Goal: Task Accomplishment & Management: Manage account settings

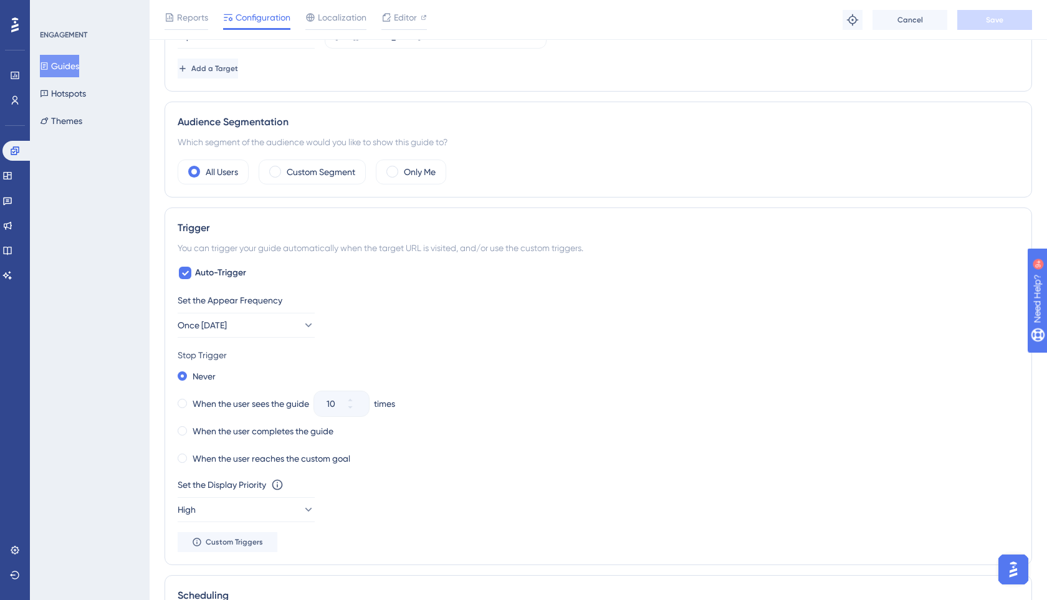
scroll to position [388, 0]
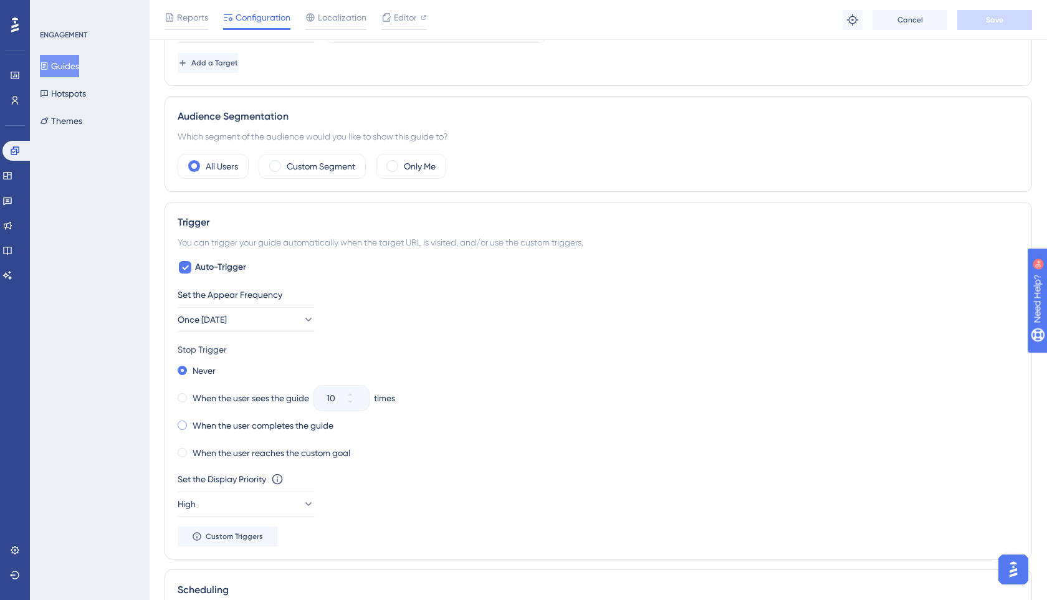
click at [181, 426] on span at bounding box center [182, 425] width 9 height 9
click at [191, 423] on input "radio" at bounding box center [191, 423] width 0 height 0
click at [178, 453] on span at bounding box center [182, 452] width 9 height 9
click at [191, 450] on input "radio" at bounding box center [191, 450] width 0 height 0
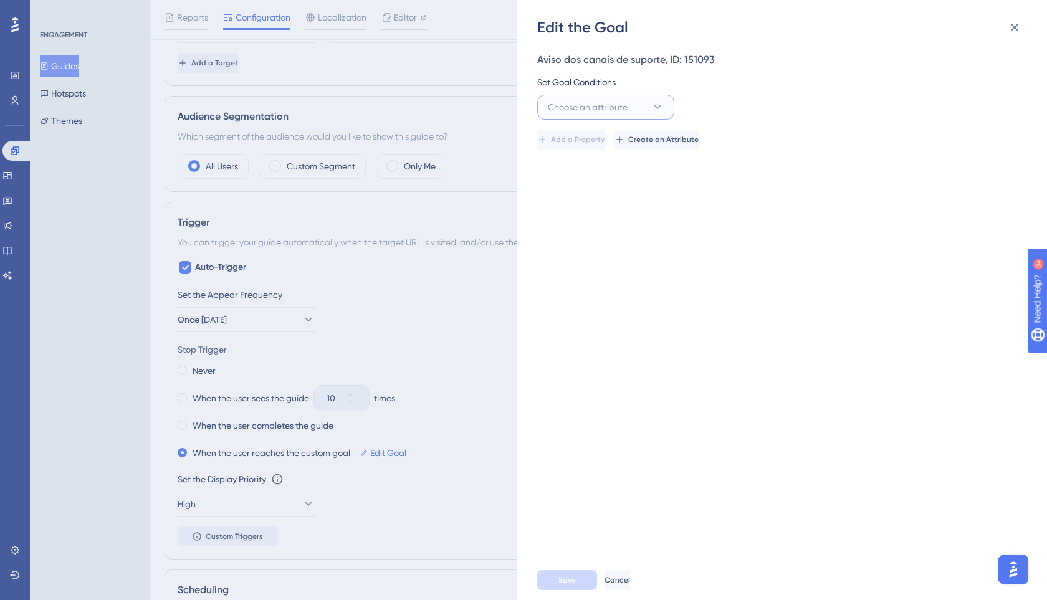
click at [646, 104] on button "Choose an attribute" at bounding box center [605, 107] width 137 height 25
click at [1009, 27] on icon at bounding box center [1014, 27] width 15 height 15
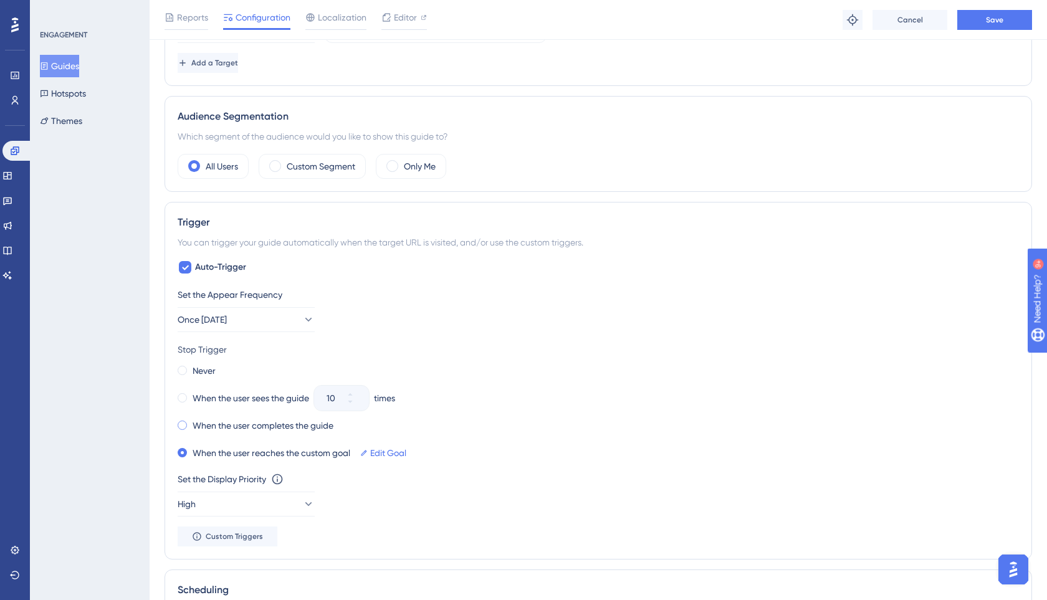
click at [185, 426] on span at bounding box center [182, 425] width 9 height 9
click at [191, 423] on input "radio" at bounding box center [191, 423] width 0 height 0
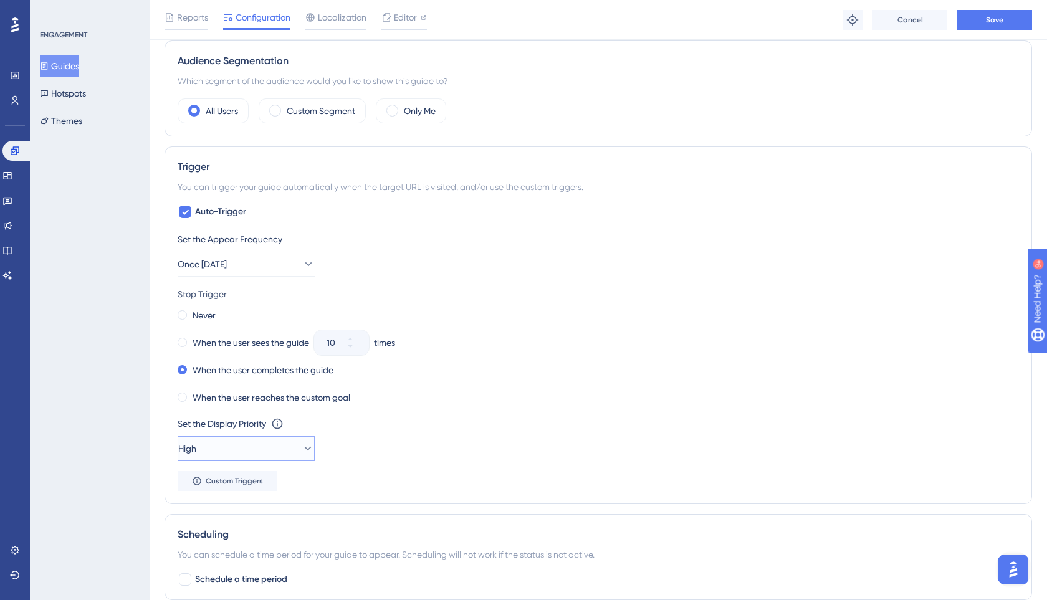
click at [282, 448] on button "High" at bounding box center [246, 448] width 137 height 25
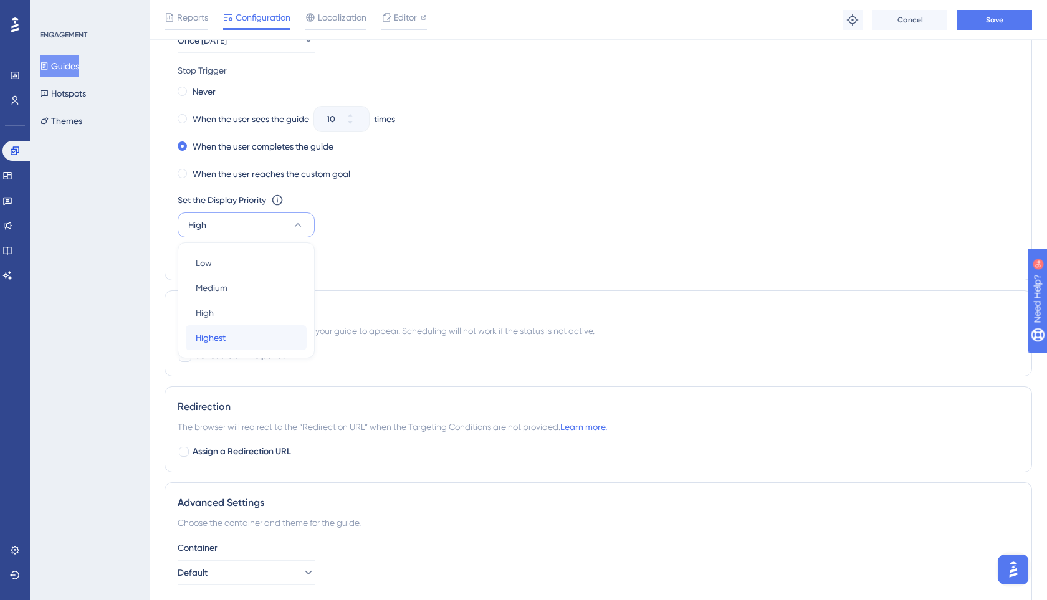
click at [205, 335] on span "Highest" at bounding box center [211, 337] width 30 height 15
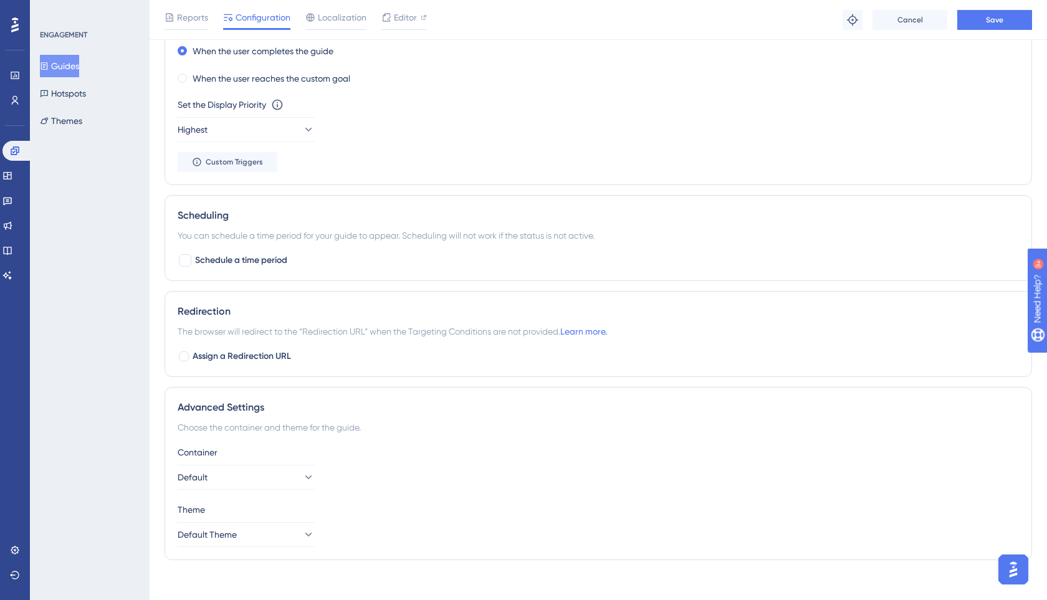
scroll to position [772, 0]
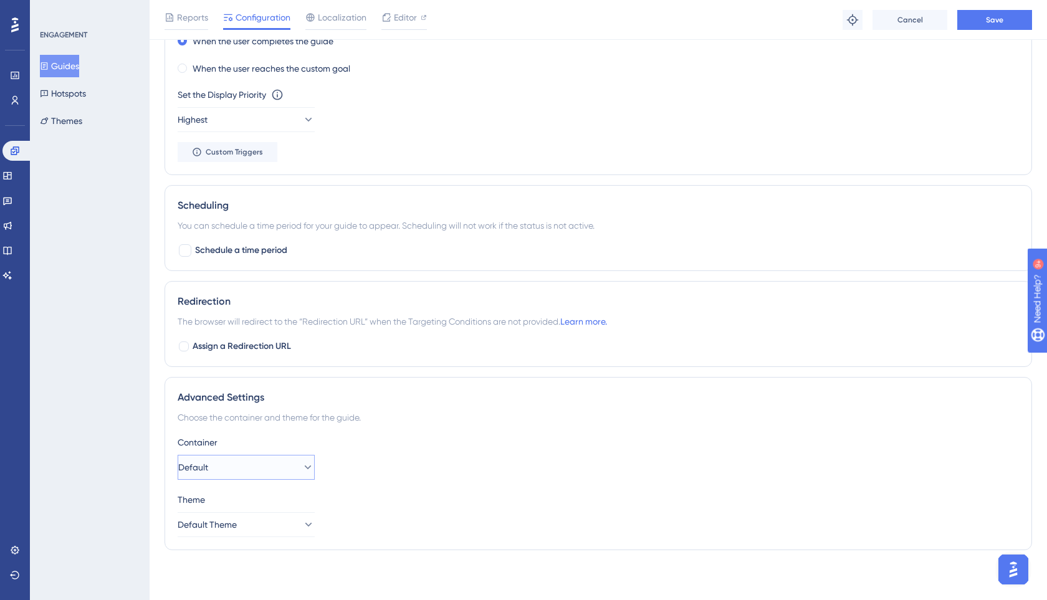
click at [229, 471] on button "Default" at bounding box center [246, 467] width 137 height 25
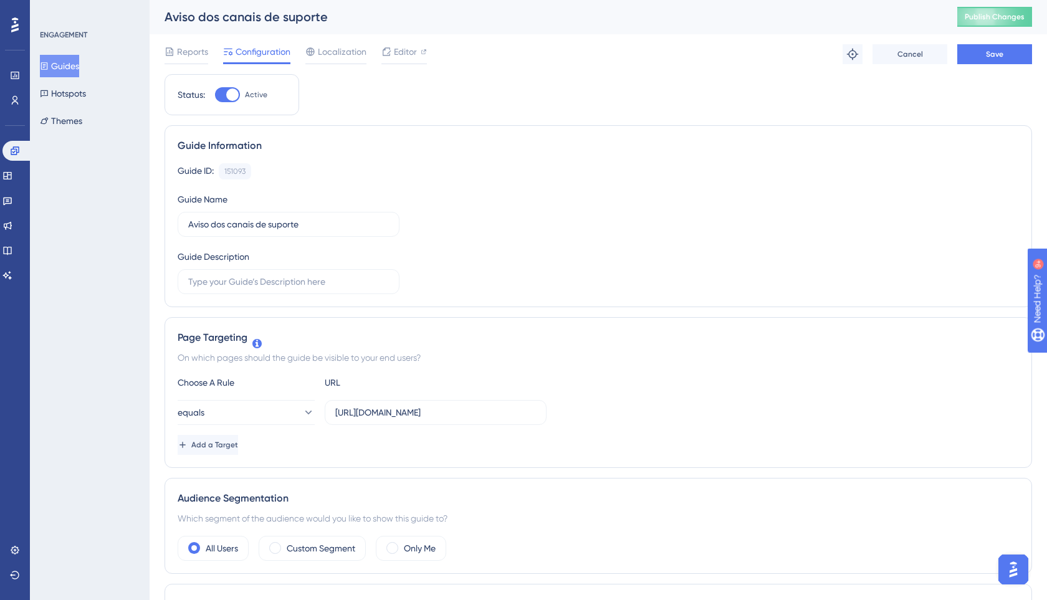
scroll to position [0, 0]
click at [223, 95] on div at bounding box center [227, 95] width 25 height 15
click at [215, 95] on input "Active" at bounding box center [214, 95] width 1 height 1
click at [233, 99] on div at bounding box center [227, 95] width 25 height 15
click at [215, 96] on input "Inactive" at bounding box center [214, 95] width 1 height 1
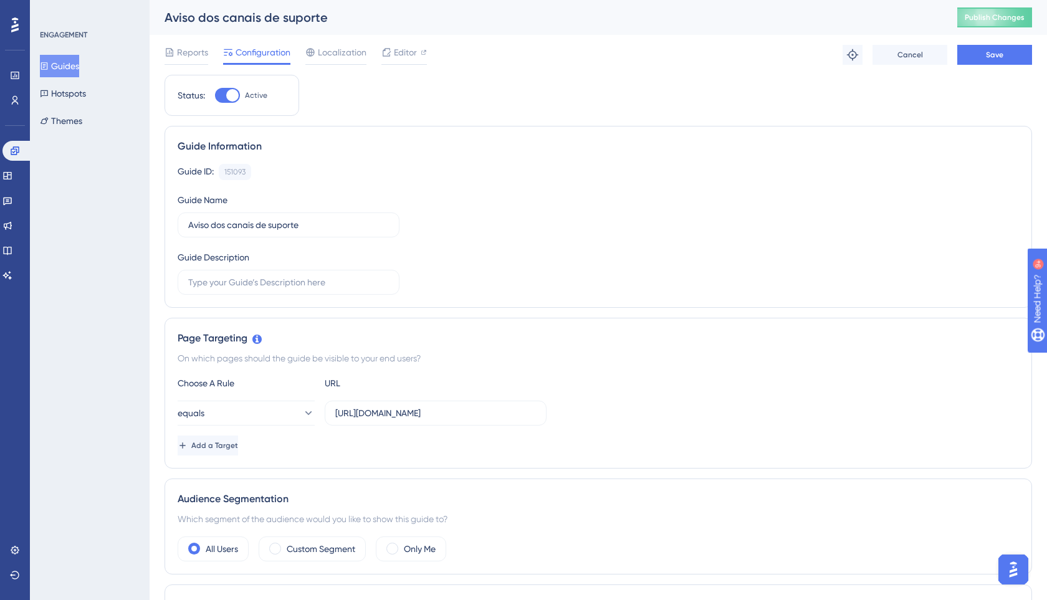
click at [233, 99] on div at bounding box center [232, 95] width 12 height 12
click at [215, 96] on input "Active" at bounding box center [214, 95] width 1 height 1
click at [233, 99] on div at bounding box center [227, 95] width 25 height 15
click at [215, 96] on input "Inactive" at bounding box center [214, 95] width 1 height 1
click at [852, 55] on icon at bounding box center [853, 55] width 12 height 12
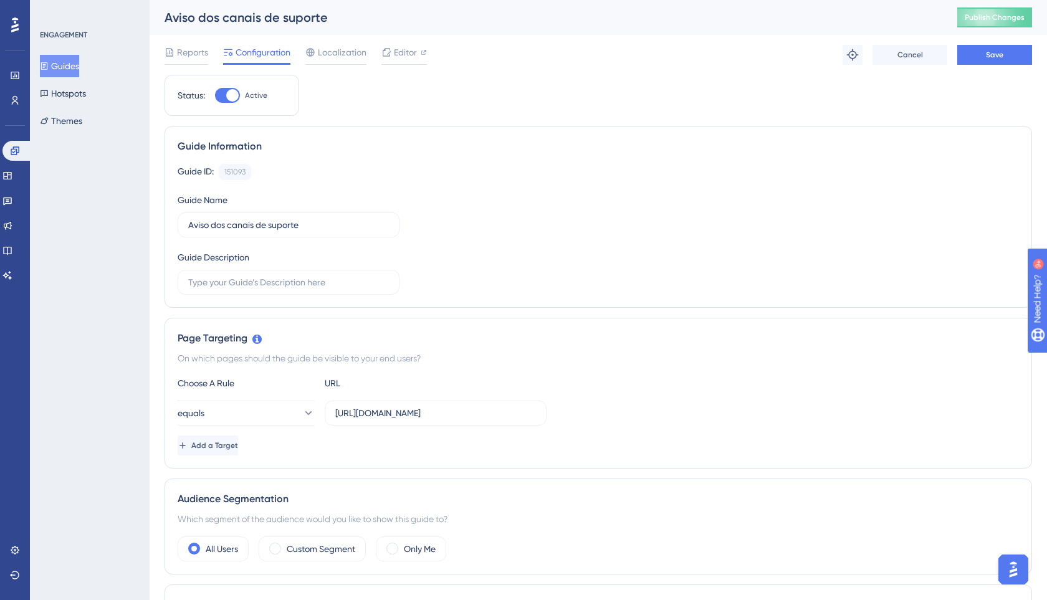
click at [223, 92] on div at bounding box center [227, 95] width 25 height 15
click at [215, 95] on input "Active" at bounding box center [214, 95] width 1 height 1
checkbox input "false"
click at [985, 58] on button "Save" at bounding box center [995, 55] width 75 height 20
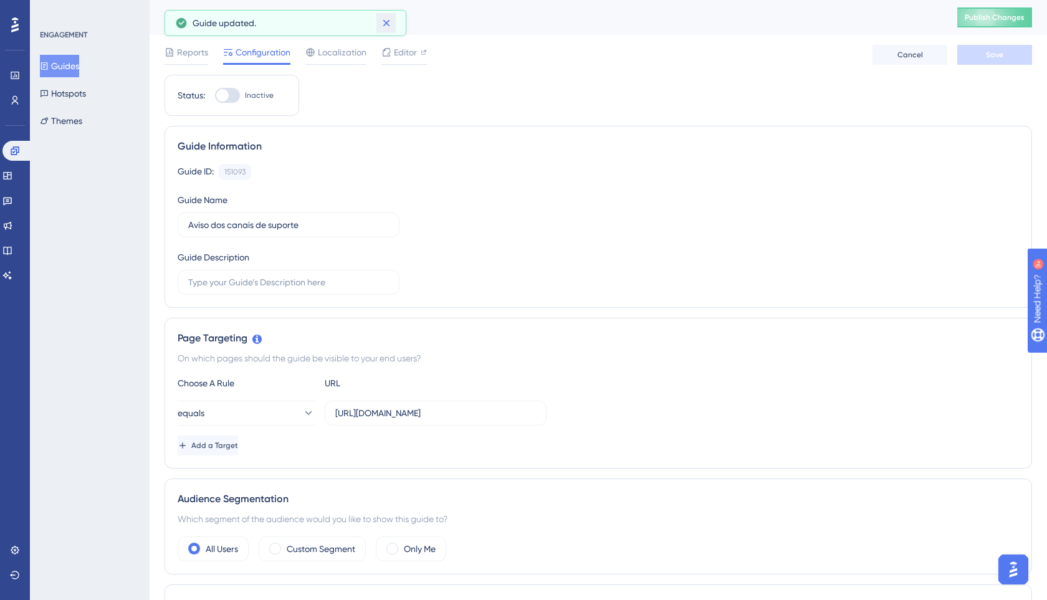
click at [385, 26] on icon at bounding box center [386, 23] width 12 height 12
click at [235, 99] on div at bounding box center [227, 95] width 25 height 15
click at [215, 96] on input "Inactive" at bounding box center [214, 95] width 1 height 1
checkbox input "true"
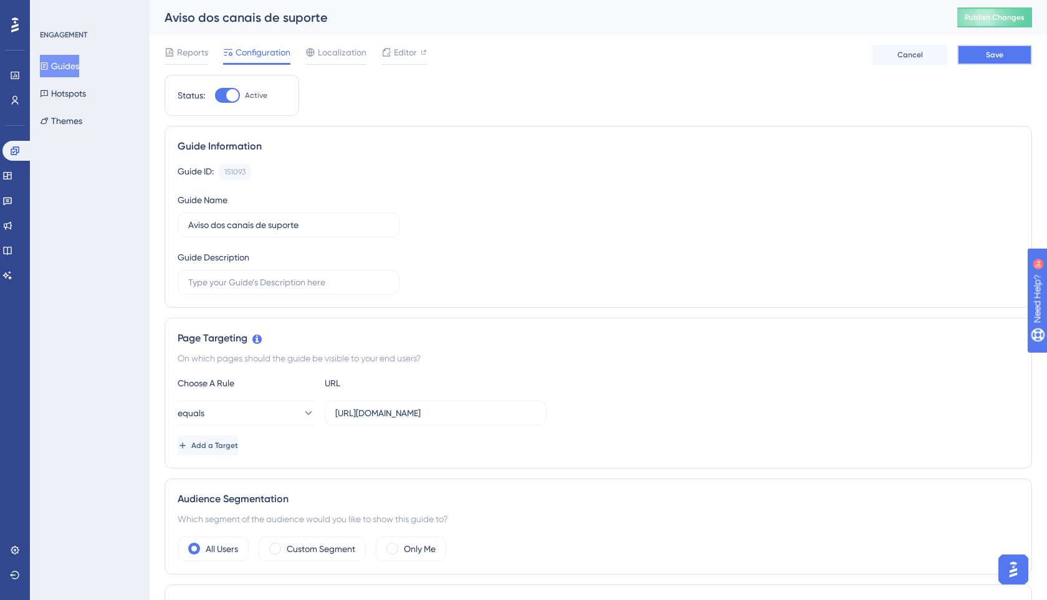
click at [990, 53] on span "Save" at bounding box center [994, 55] width 17 height 10
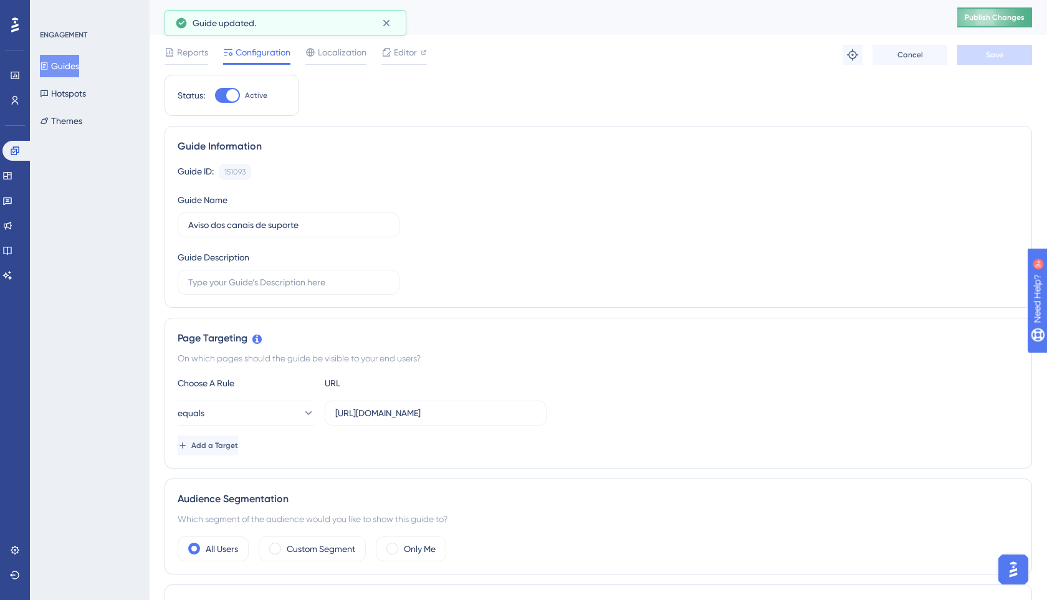
click at [997, 22] on span "Publish Changes" at bounding box center [995, 17] width 60 height 10
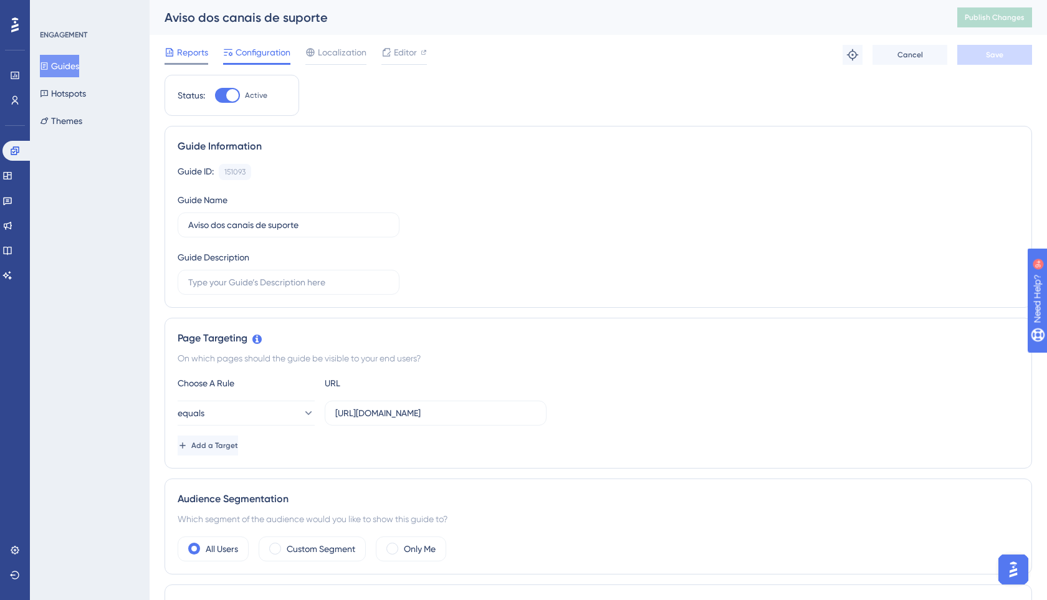
click at [190, 62] on div "Reports" at bounding box center [187, 55] width 44 height 20
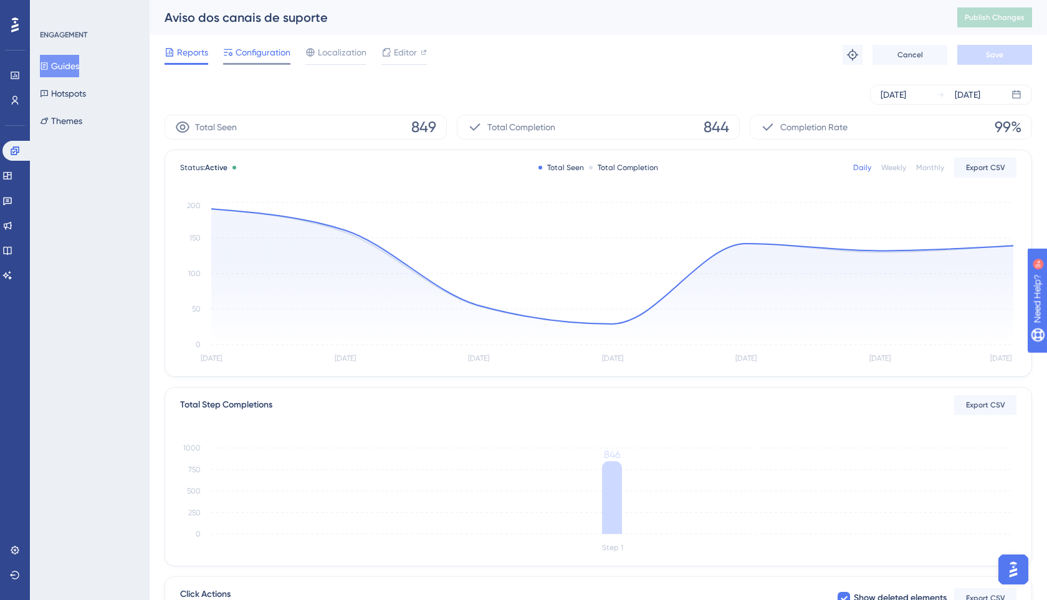
click at [270, 55] on span "Configuration" at bounding box center [263, 52] width 55 height 15
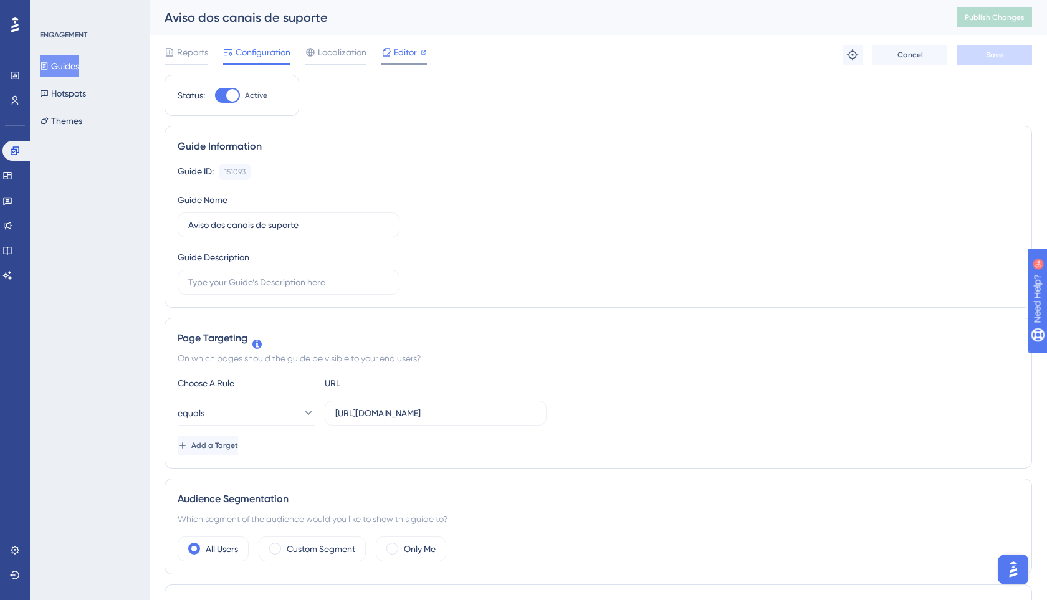
click at [394, 48] on span "Editor" at bounding box center [405, 52] width 23 height 15
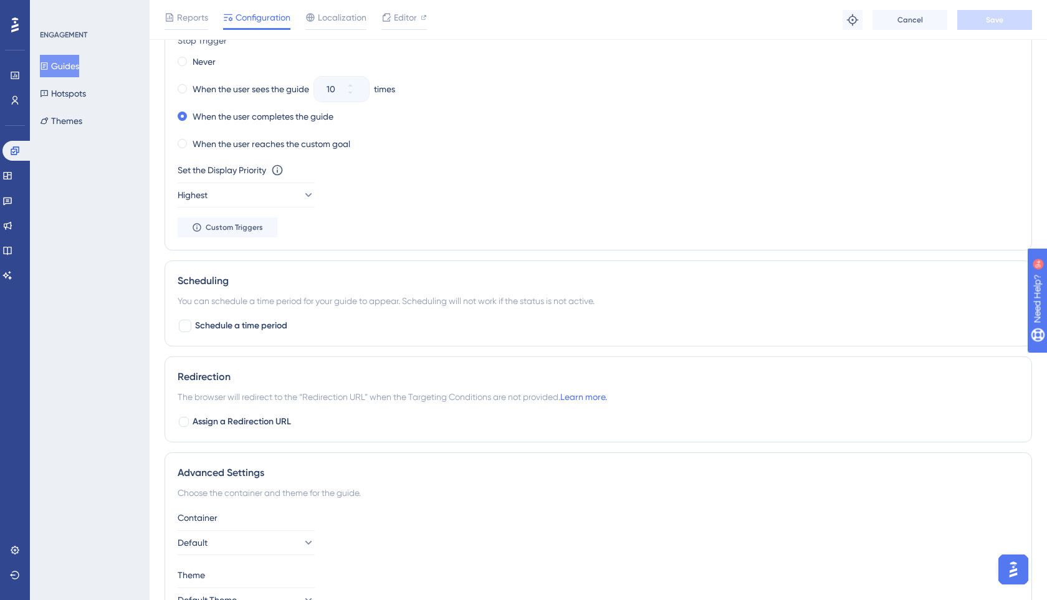
scroll to position [714, 0]
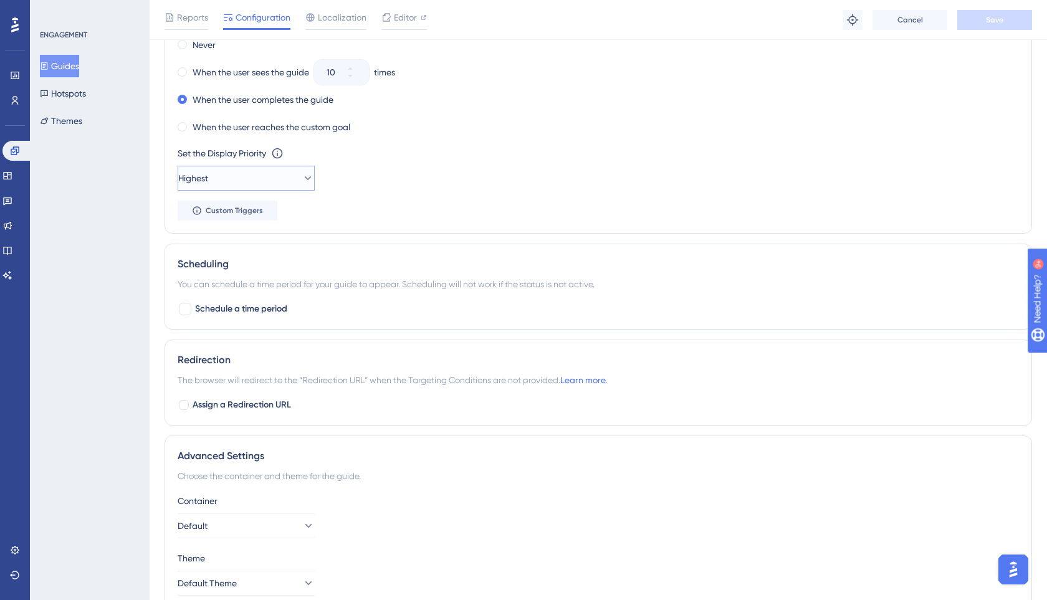
click at [294, 186] on button "Highest" at bounding box center [246, 178] width 137 height 25
click at [234, 248] on div "Medium Medium" at bounding box center [246, 241] width 101 height 25
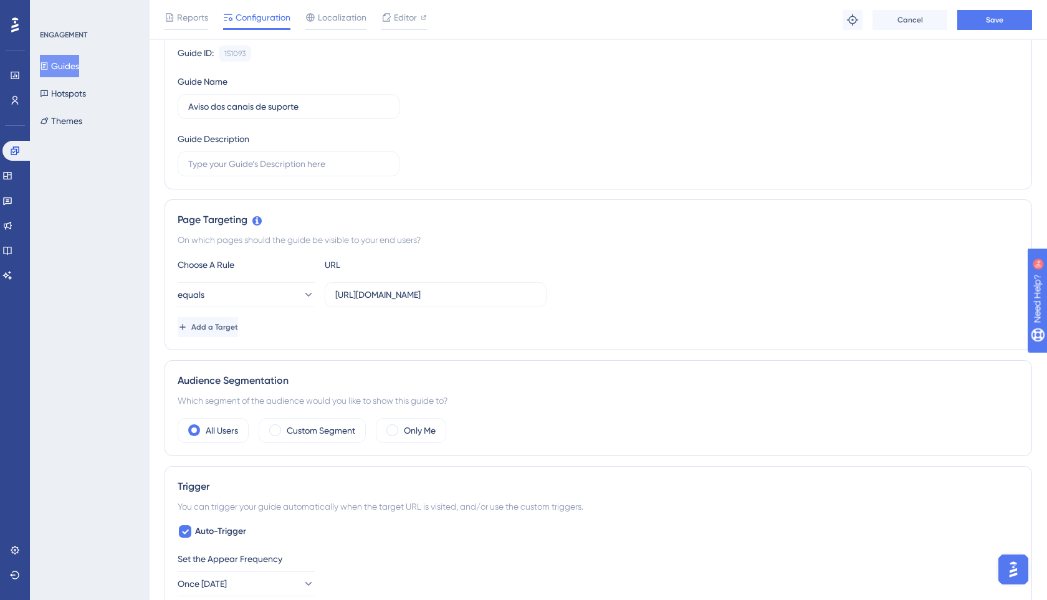
scroll to position [0, 0]
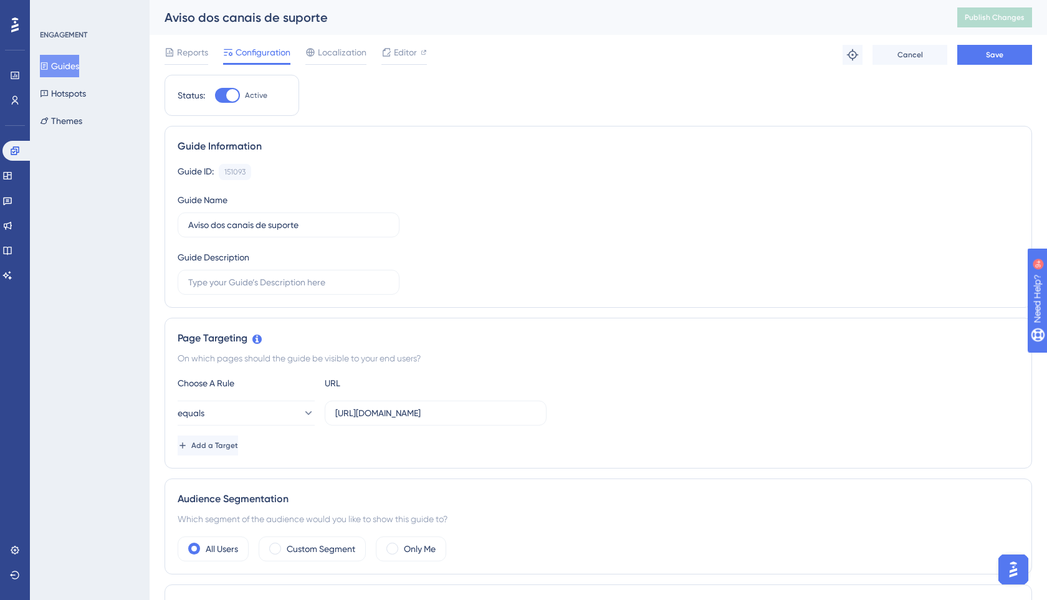
click at [227, 100] on div at bounding box center [227, 95] width 25 height 15
click at [215, 96] on input "Active" at bounding box center [214, 95] width 1 height 1
checkbox input "false"
click at [1014, 60] on button "Save" at bounding box center [995, 55] width 75 height 20
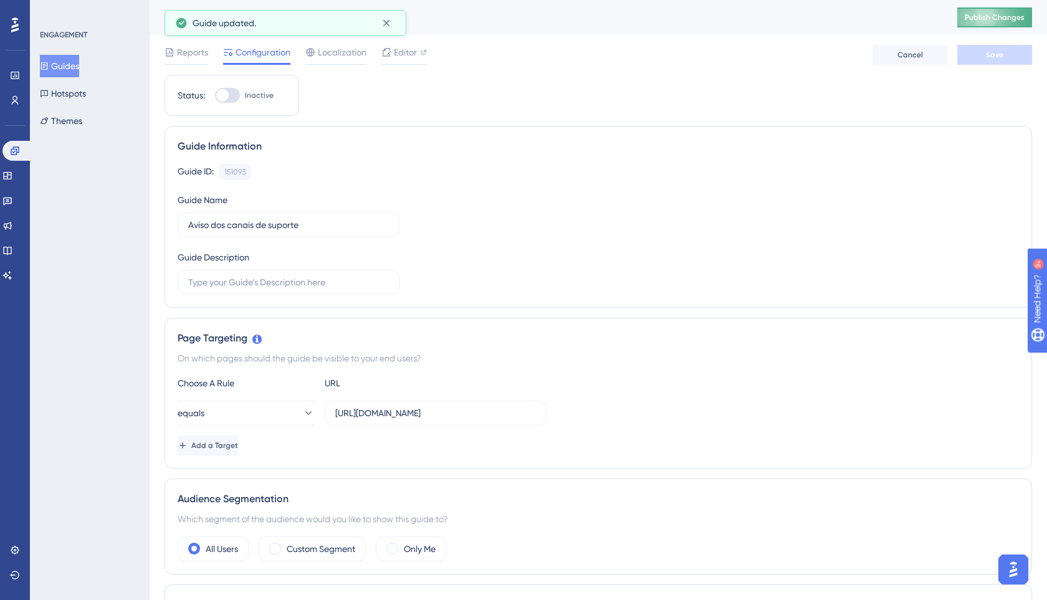
click at [989, 16] on span "Publish Changes" at bounding box center [995, 17] width 60 height 10
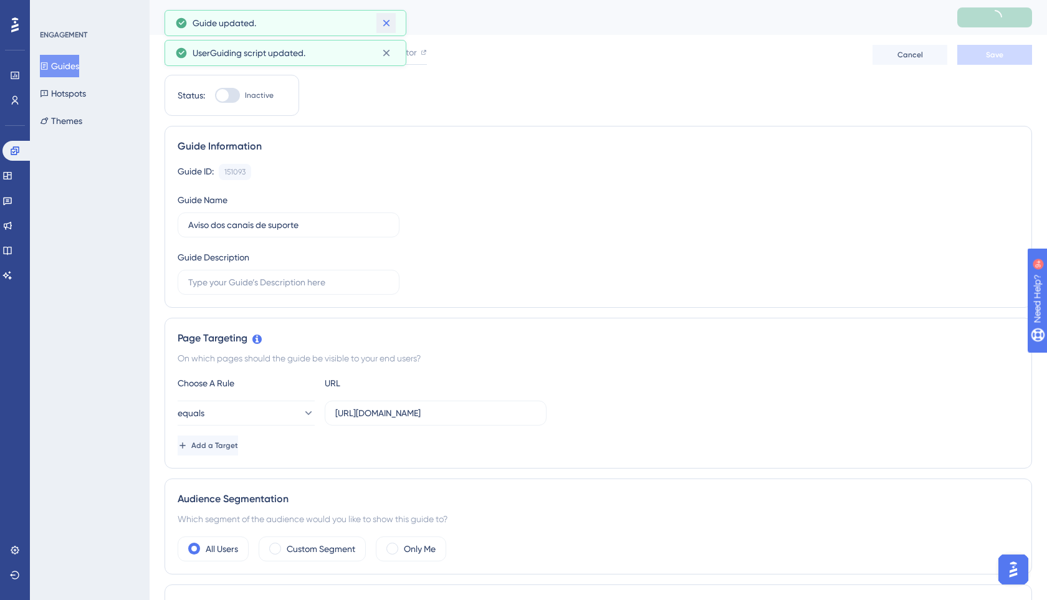
click at [382, 22] on icon at bounding box center [386, 23] width 12 height 12
click at [69, 62] on button "Guides" at bounding box center [59, 66] width 39 height 22
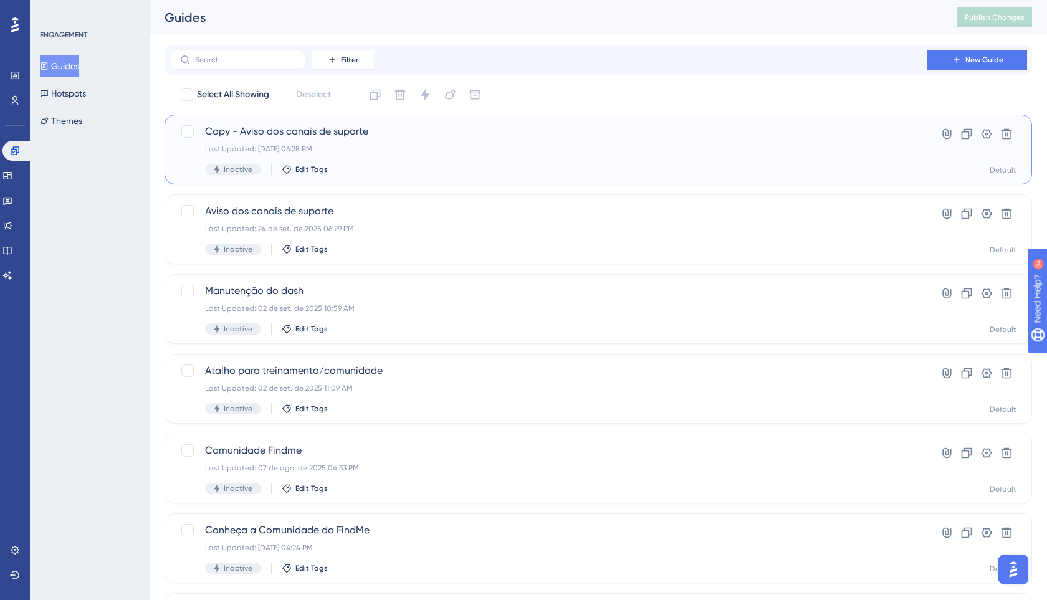
click at [249, 145] on div "Last Updated: 24 de set. de 2025 06:28 PM" at bounding box center [548, 149] width 687 height 10
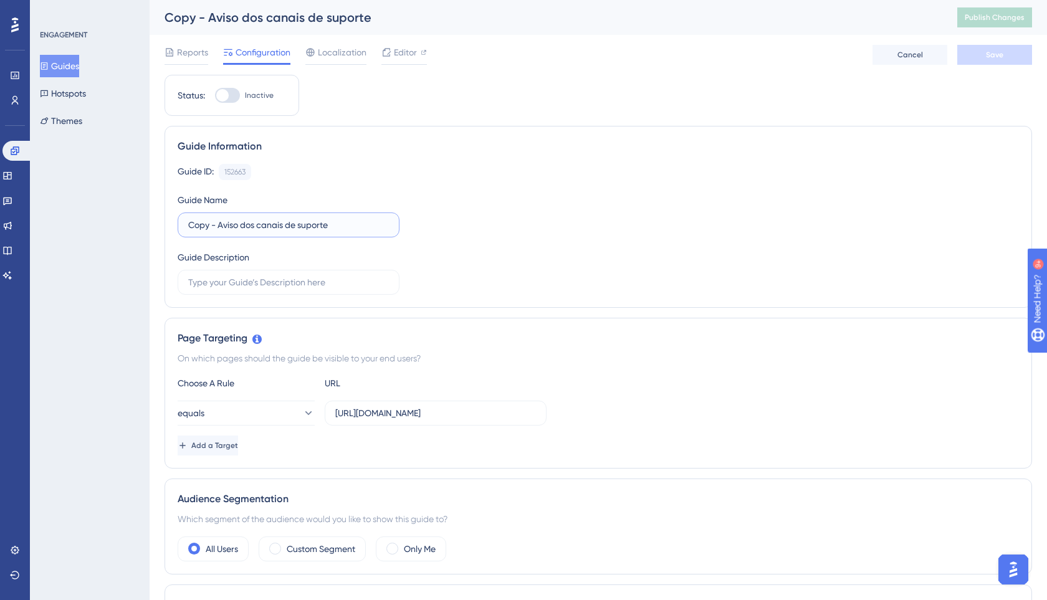
click at [269, 228] on input "Copy - Aviso dos canais de suporte" at bounding box center [288, 225] width 201 height 14
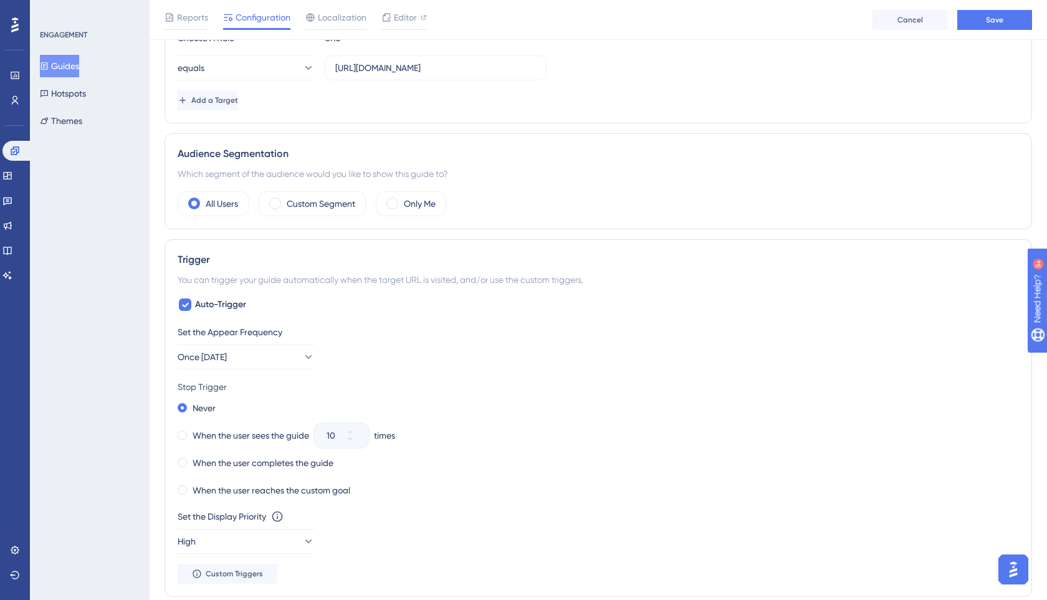
scroll to position [362, 0]
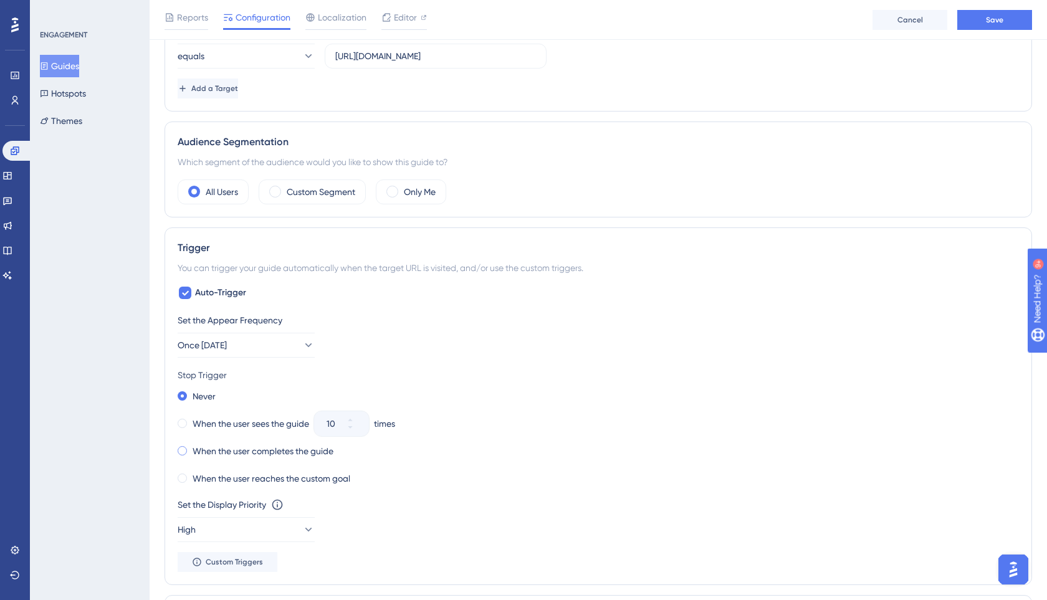
type input "Aviso de Privacidade - 09/2025"
click at [182, 453] on span at bounding box center [182, 450] width 9 height 9
click at [191, 448] on input "radio" at bounding box center [191, 448] width 0 height 0
click at [218, 350] on span "Once in 7 days" at bounding box center [202, 345] width 49 height 15
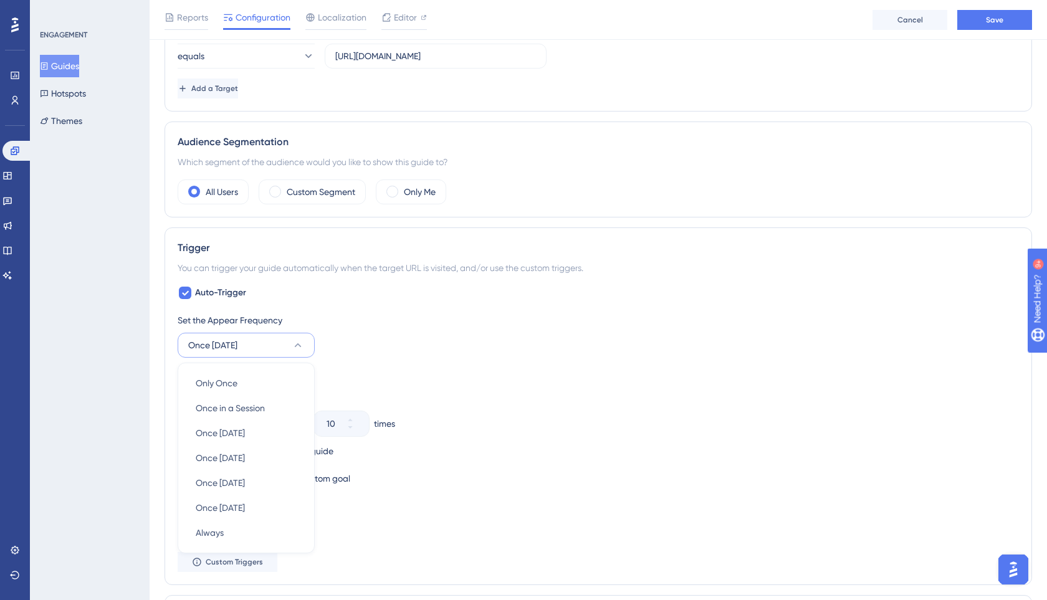
scroll to position [519, 0]
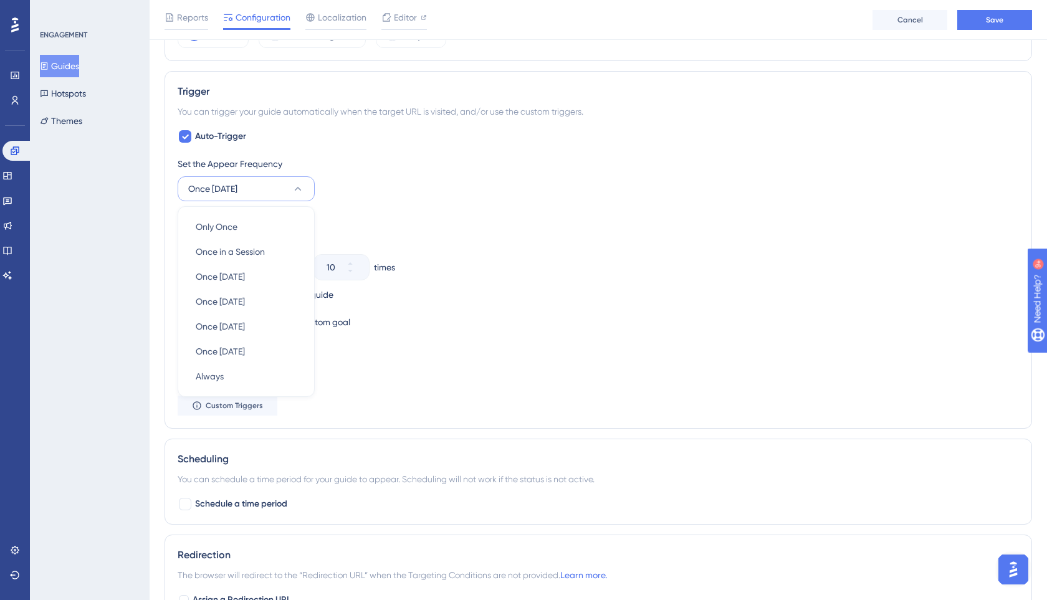
click at [167, 272] on div "Trigger You can trigger your guide automatically when the target URL is visited…" at bounding box center [599, 250] width 868 height 358
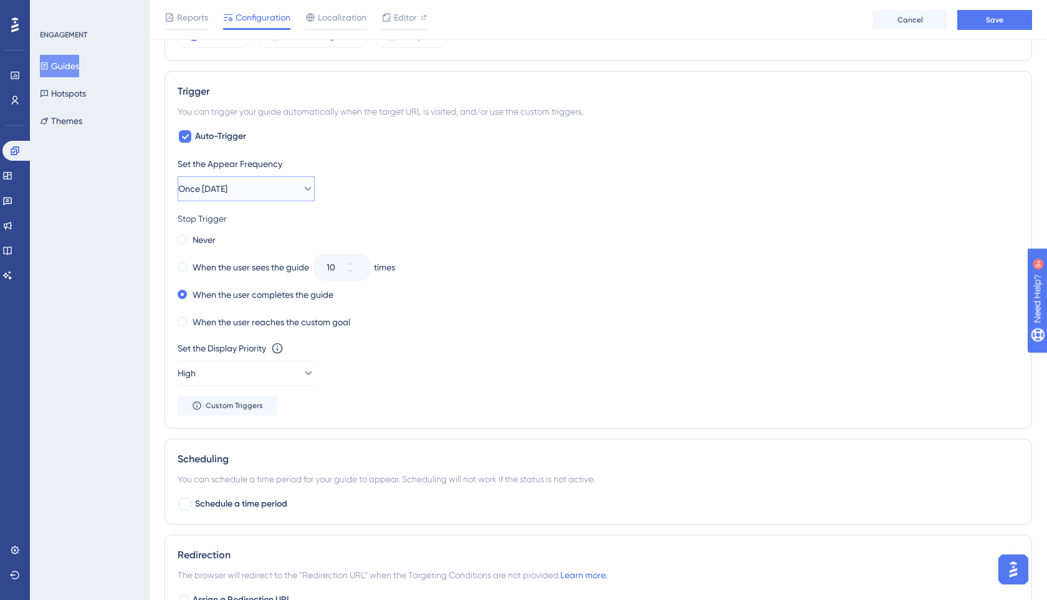
click at [213, 185] on span "Once in 7 days" at bounding box center [202, 188] width 49 height 15
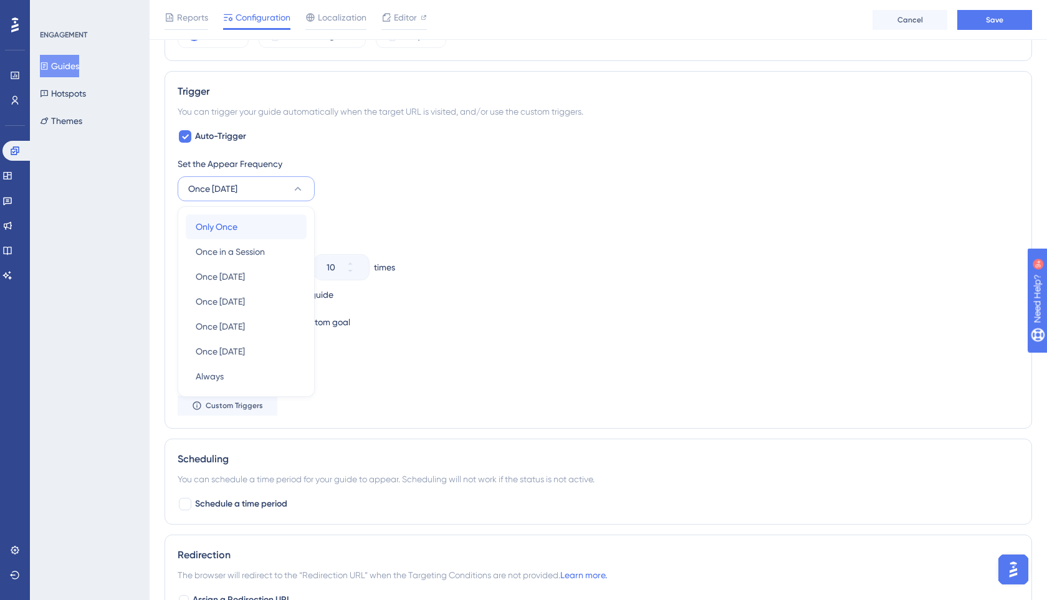
click at [208, 221] on span "Only Once" at bounding box center [217, 226] width 42 height 15
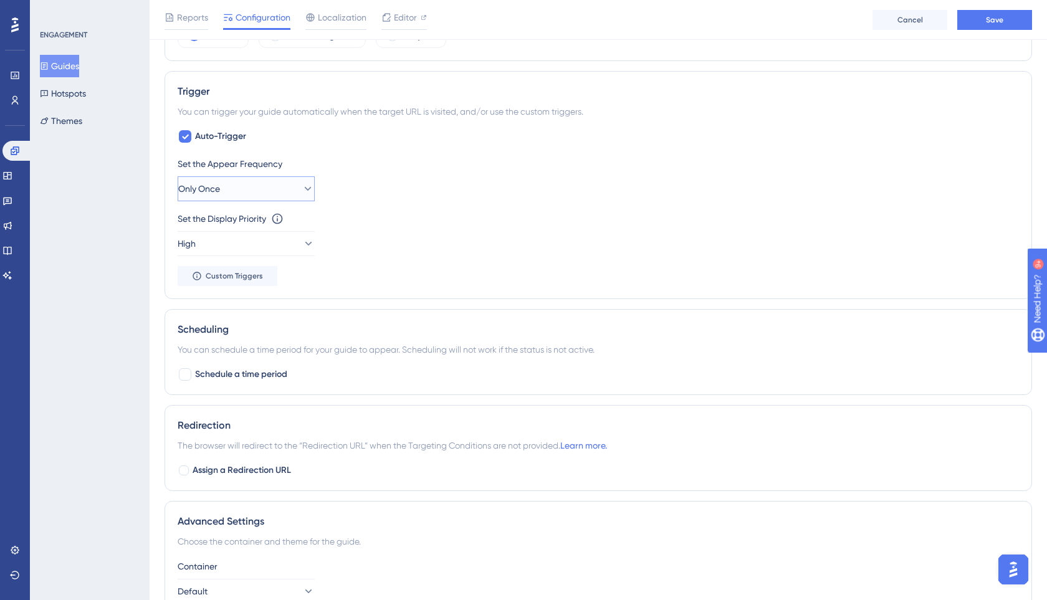
click at [211, 184] on span "Only Once" at bounding box center [199, 188] width 42 height 15
click at [168, 223] on div "Trigger You can trigger your guide automatically when the target URL is visited…" at bounding box center [599, 185] width 868 height 228
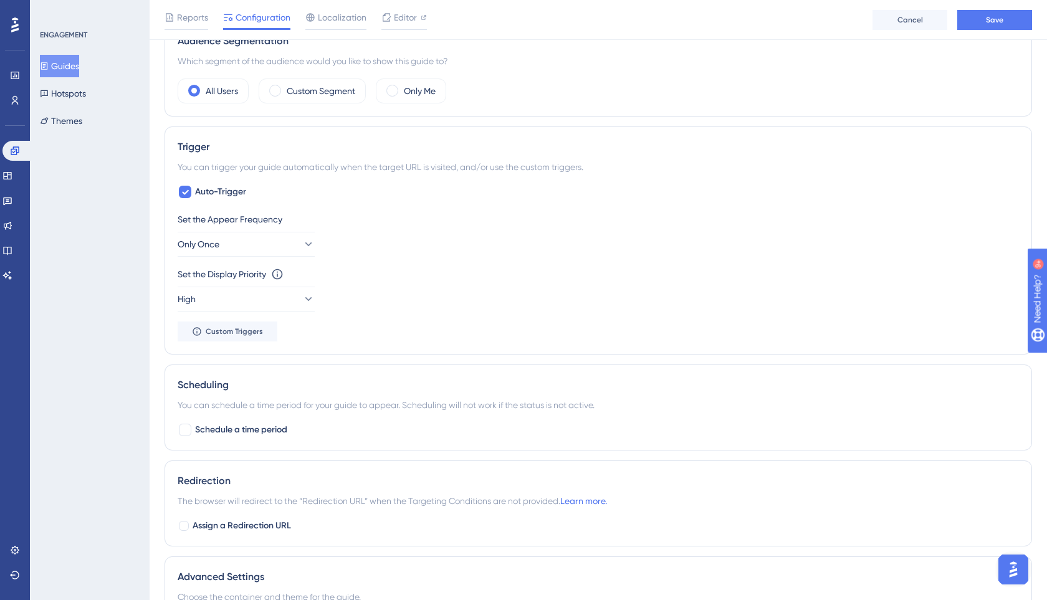
scroll to position [446, 0]
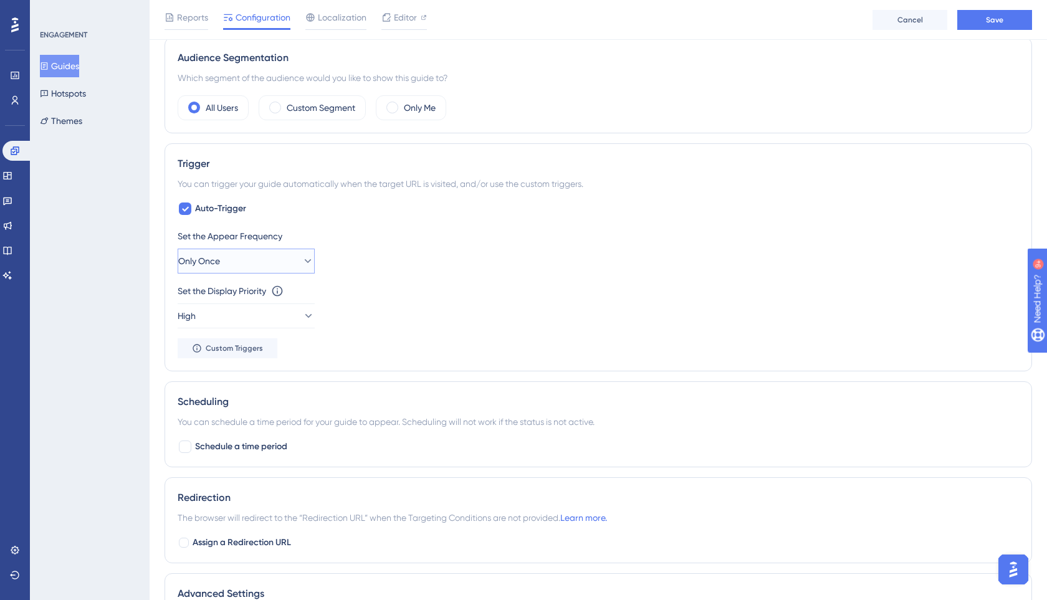
click at [216, 262] on span "Only Once" at bounding box center [199, 261] width 42 height 15
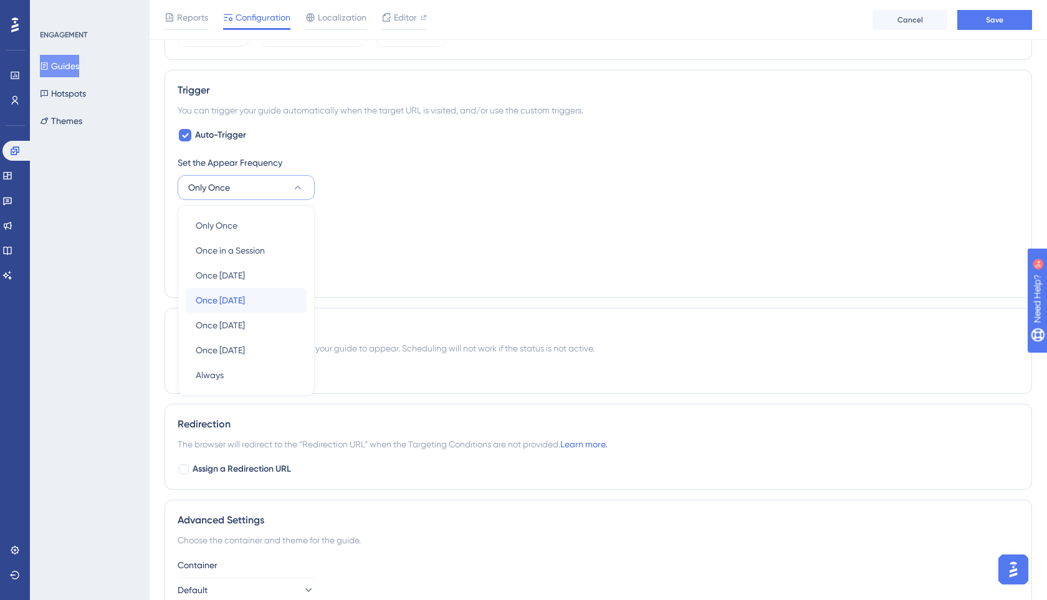
click at [203, 299] on span "Once in 7 days" at bounding box center [220, 300] width 49 height 15
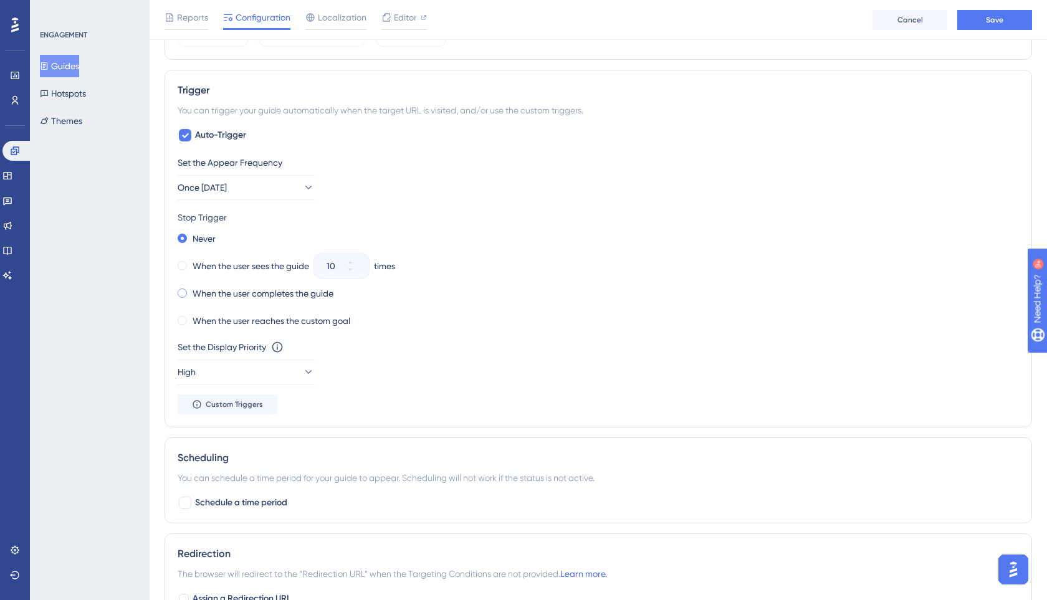
click at [182, 298] on div "When the user completes the guide" at bounding box center [256, 293] width 156 height 17
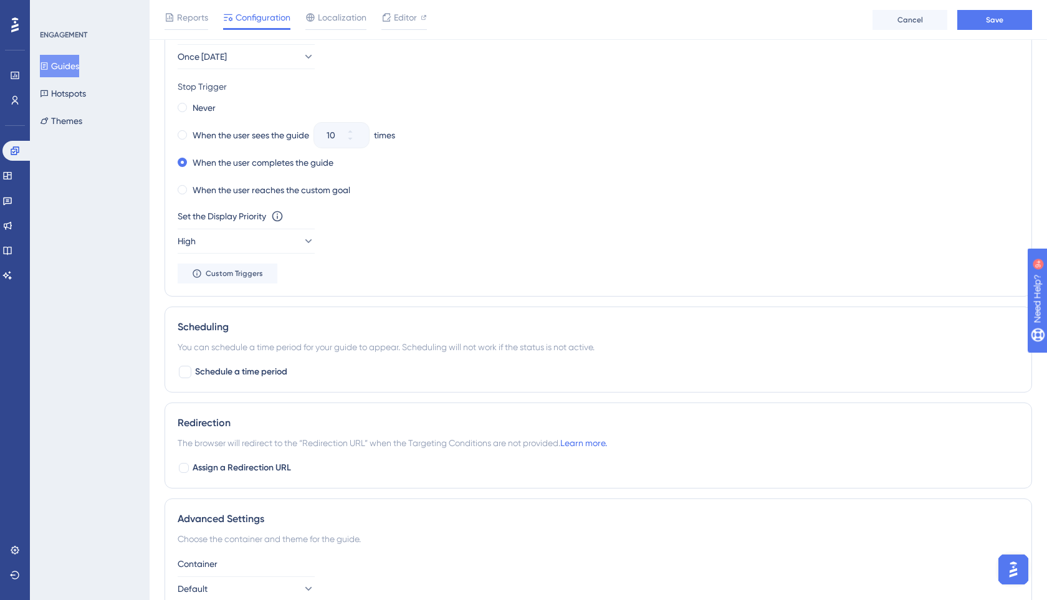
scroll to position [650, 0]
click at [302, 241] on icon at bounding box center [308, 242] width 12 height 12
click at [261, 355] on div "Highest Highest" at bounding box center [246, 354] width 101 height 25
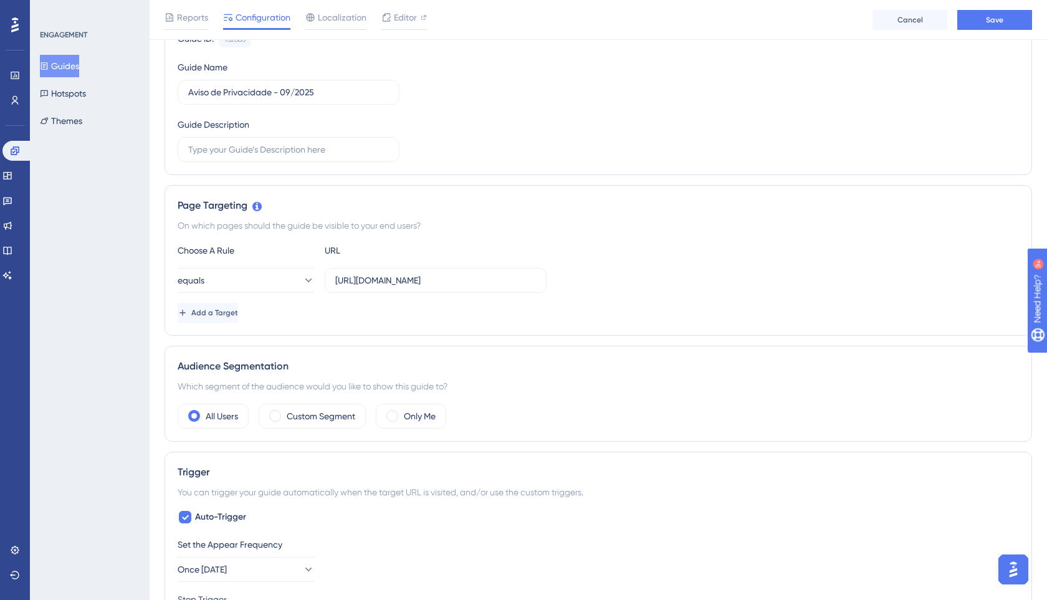
scroll to position [0, 0]
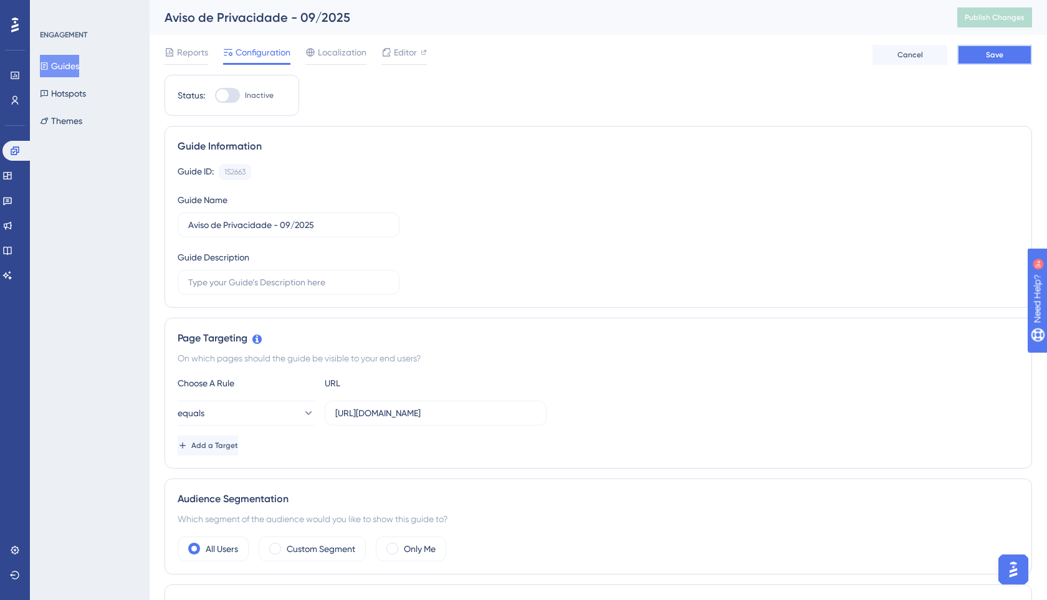
click at [977, 59] on button "Save" at bounding box center [995, 55] width 75 height 20
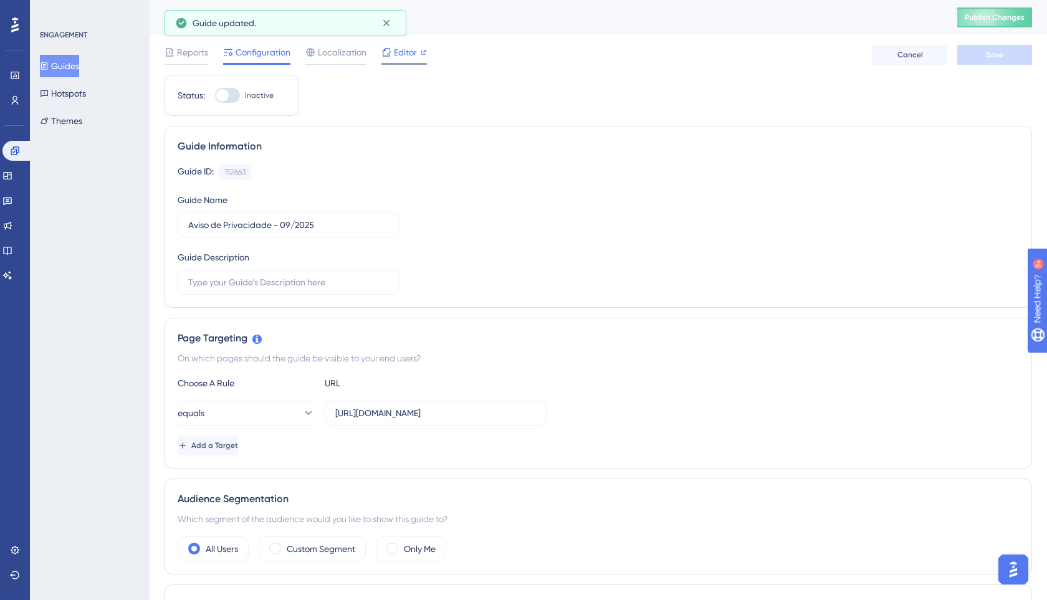
click at [398, 57] on span "Editor" at bounding box center [405, 52] width 23 height 15
click at [424, 54] on icon at bounding box center [424, 52] width 6 height 6
click at [220, 94] on div at bounding box center [222, 95] width 12 height 12
click at [215, 95] on input "Inactive" at bounding box center [214, 95] width 1 height 1
checkbox input "true"
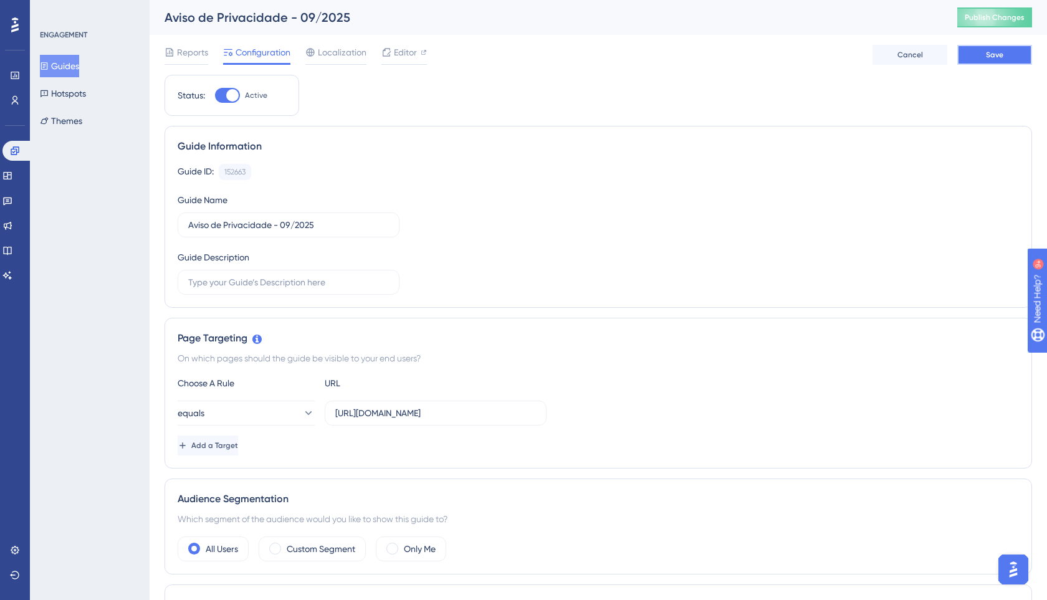
click at [974, 50] on button "Save" at bounding box center [995, 55] width 75 height 20
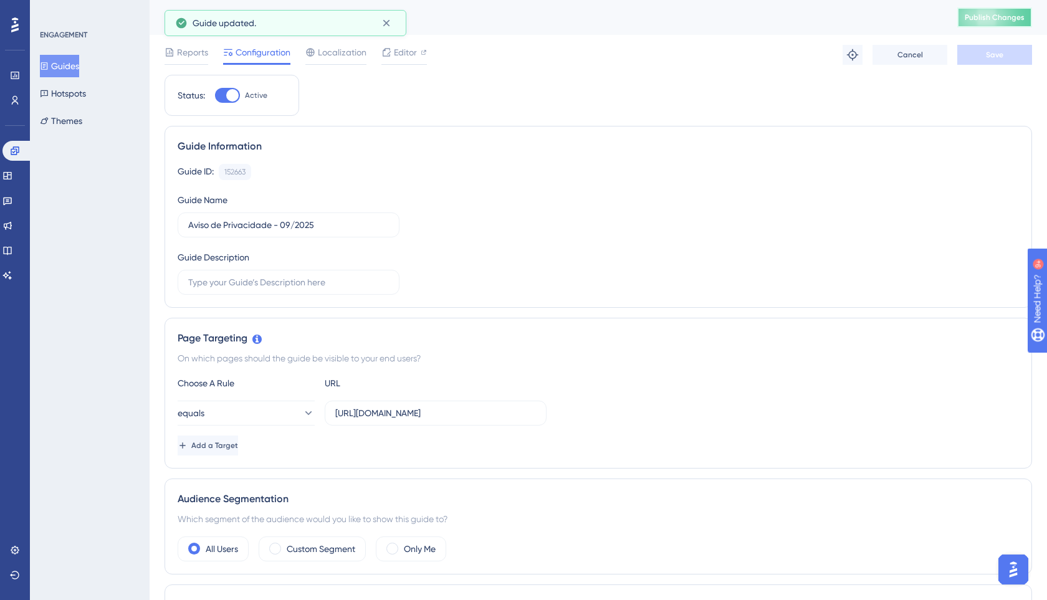
click at [981, 21] on span "Publish Changes" at bounding box center [995, 17] width 60 height 10
click at [388, 26] on icon at bounding box center [386, 23] width 12 height 12
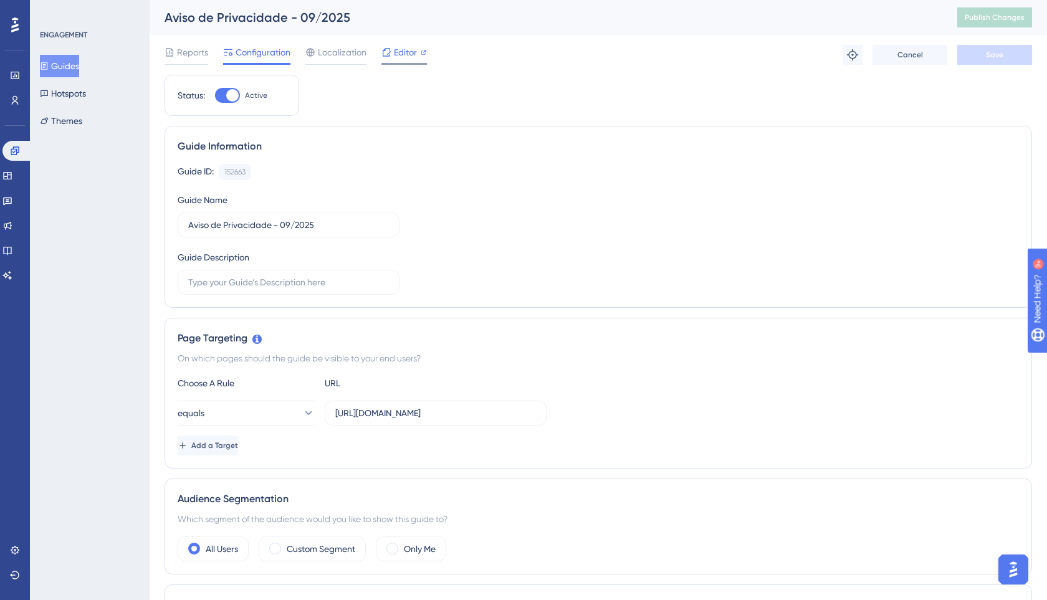
click at [409, 54] on span "Editor" at bounding box center [405, 52] width 23 height 15
click at [182, 55] on span "Reports" at bounding box center [192, 52] width 31 height 15
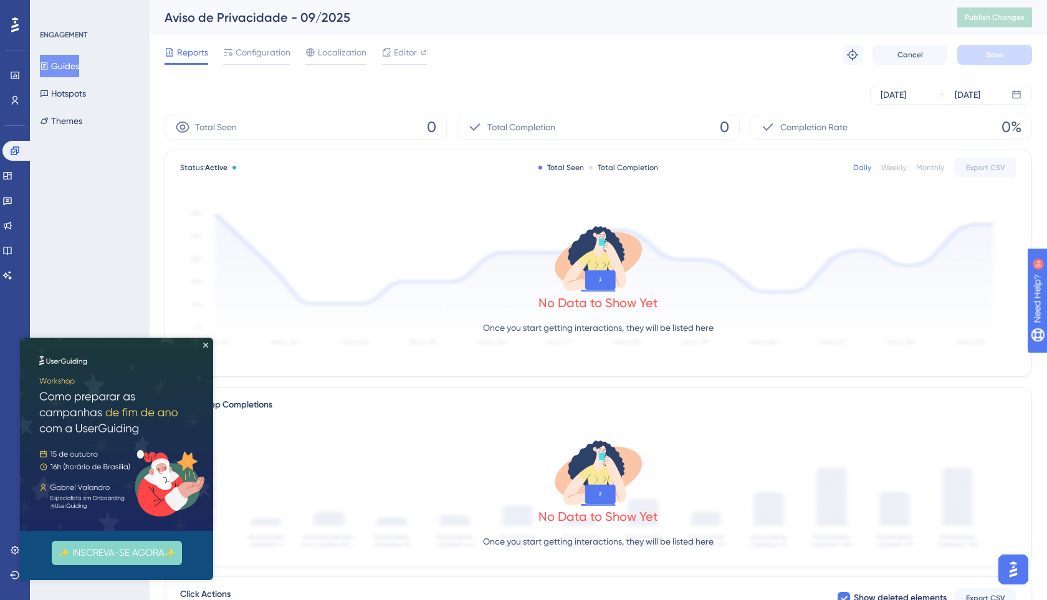
click at [84, 562] on button "✨ INSCREVA-SE AGORA✨" at bounding box center [117, 553] width 130 height 24
click at [208, 344] on img at bounding box center [116, 434] width 193 height 193
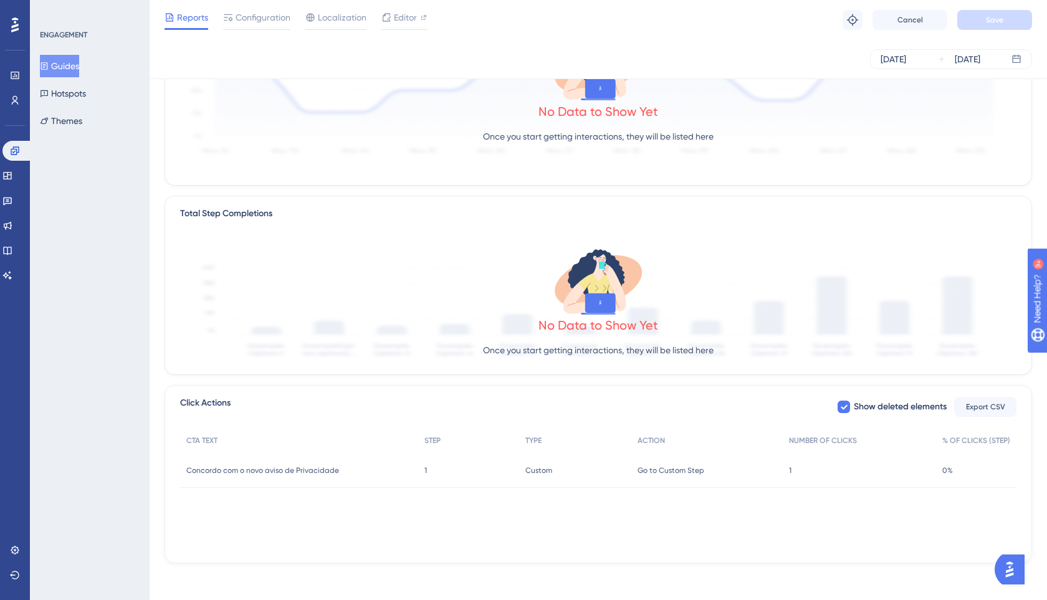
scroll to position [190, 0]
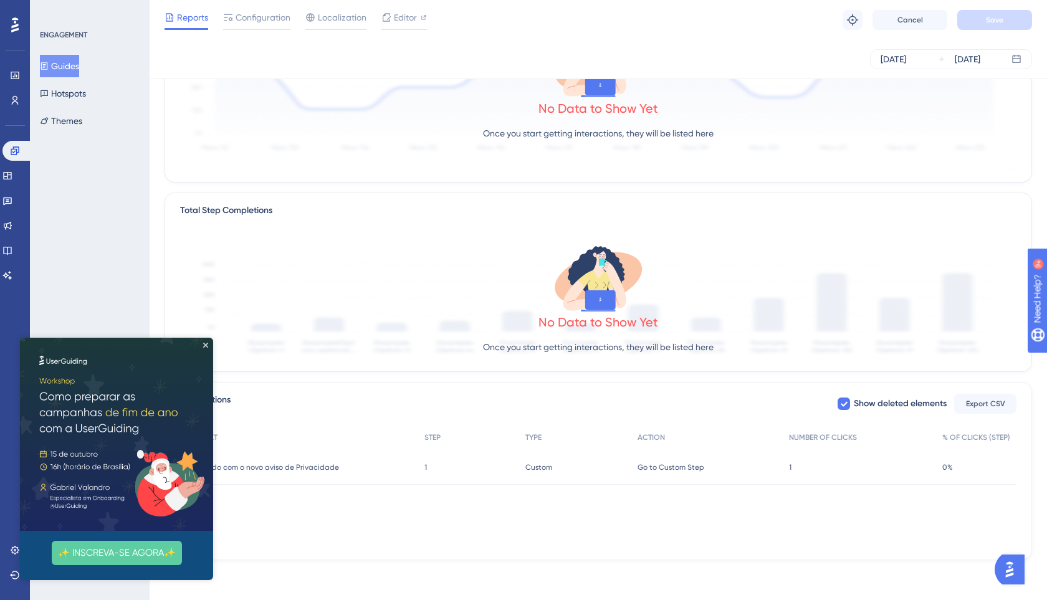
click at [206, 348] on img at bounding box center [116, 434] width 193 height 193
click at [206, 344] on icon "Close Preview" at bounding box center [205, 345] width 5 height 5
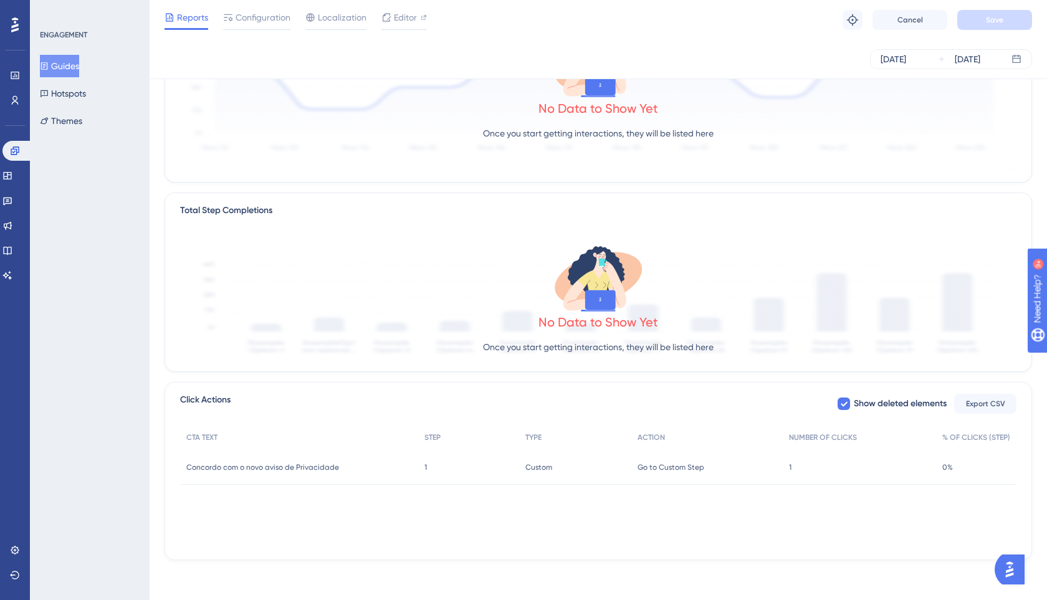
click at [535, 468] on span "Custom" at bounding box center [539, 468] width 27 height 10
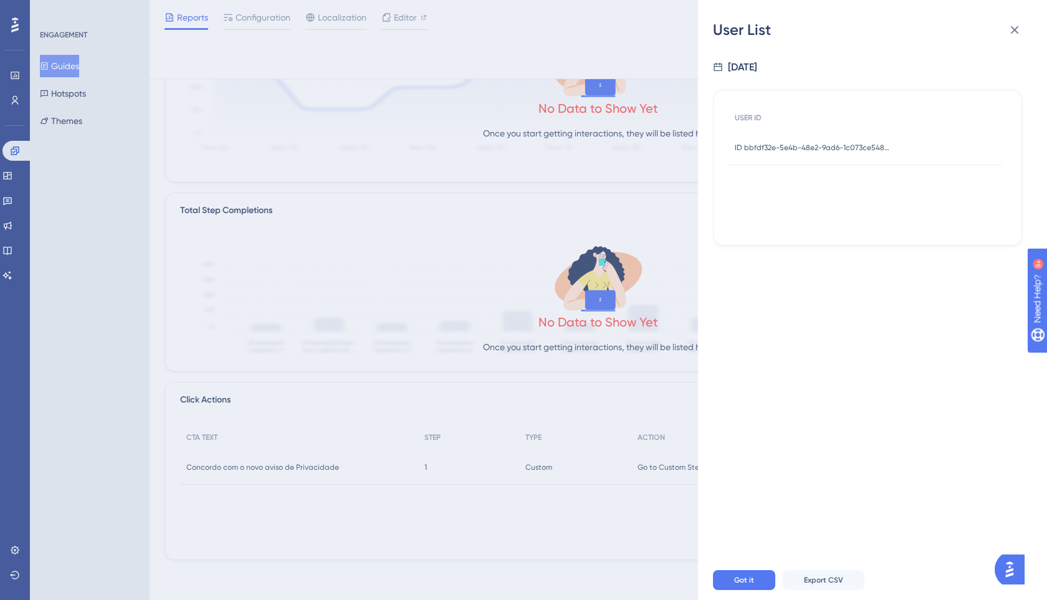
click at [792, 137] on div "ID bbfdf32e-5e4b-48e2-9ad6-1c073ce548a3 ID bbfdf32e-5e4b-48e2-9ad6-1c073ce548a3" at bounding box center [813, 147] width 156 height 35
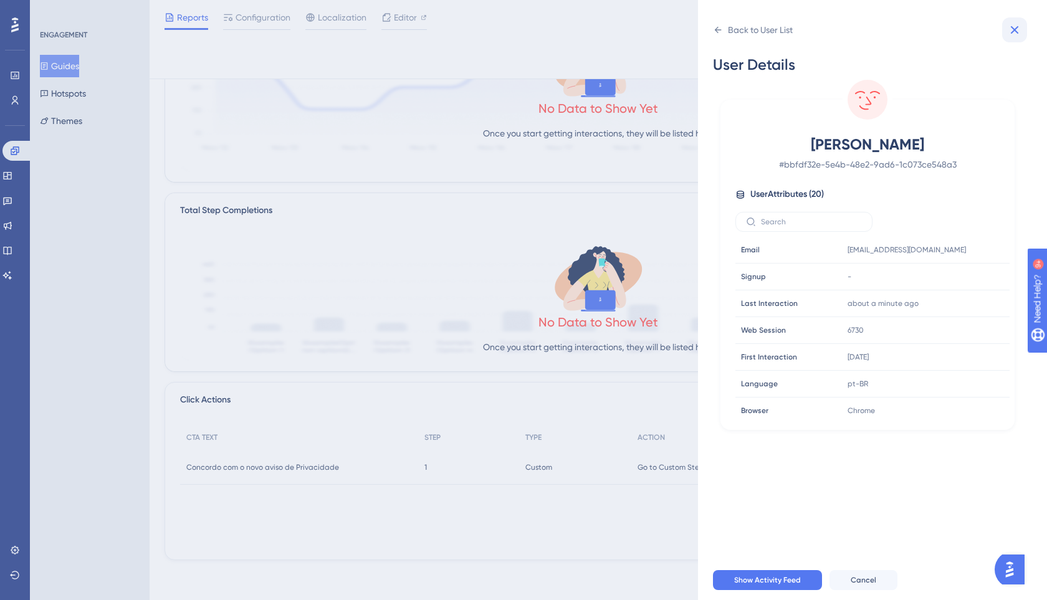
click at [1017, 28] on icon at bounding box center [1014, 29] width 15 height 15
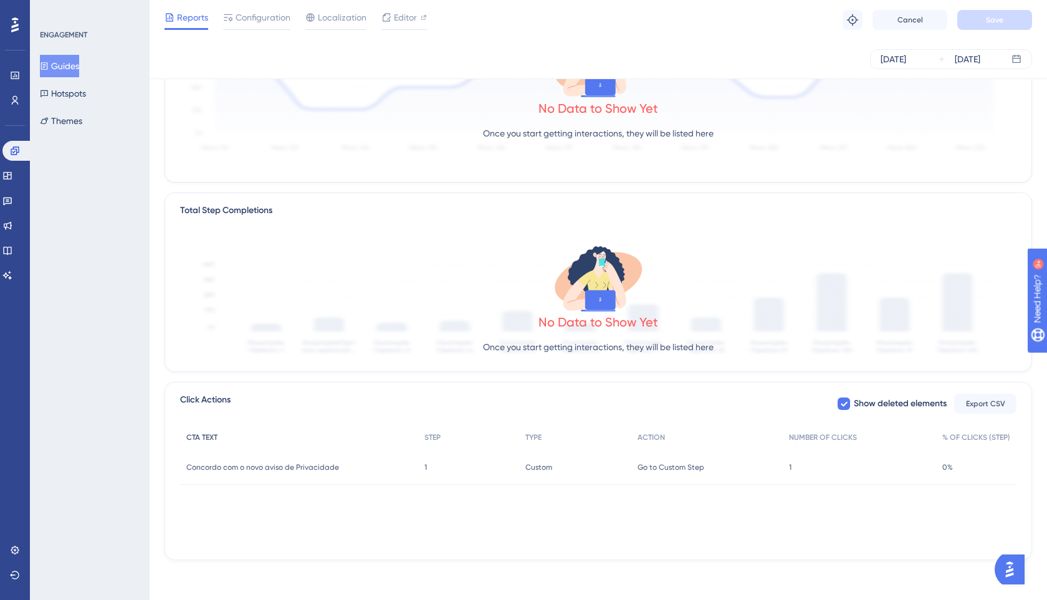
click at [210, 440] on span "CTA TEXT" at bounding box center [201, 438] width 31 height 10
click at [285, 466] on span "Concordo com o novo aviso de Privacidade" at bounding box center [262, 468] width 153 height 10
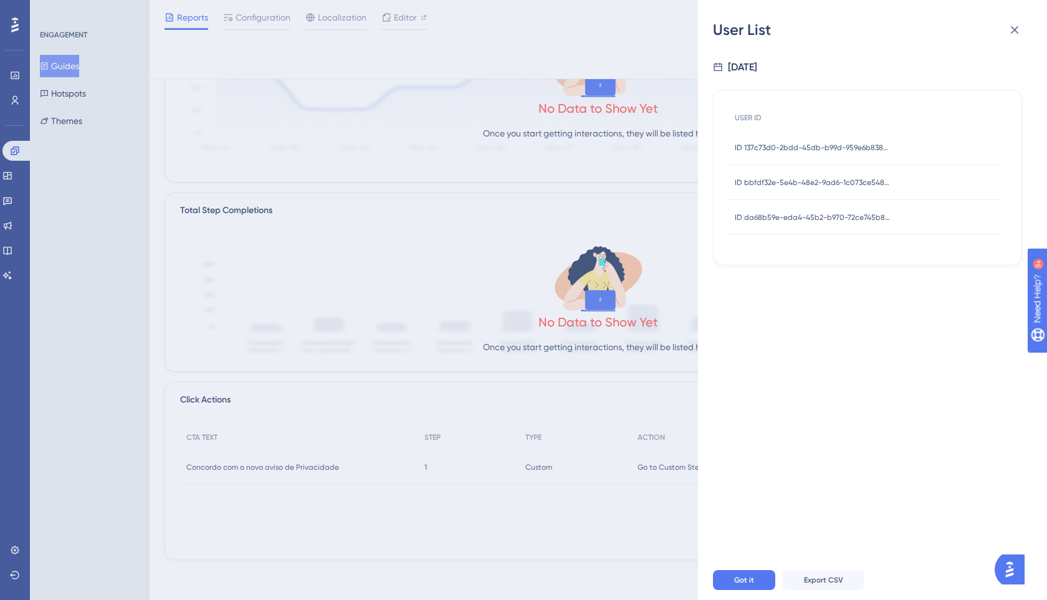
click at [799, 223] on div "ID da68b59e-eda4-45b2-b970-72ce745b8bc6 ID da68b59e-eda4-45b2-b970-72ce745b8bc6" at bounding box center [813, 217] width 156 height 35
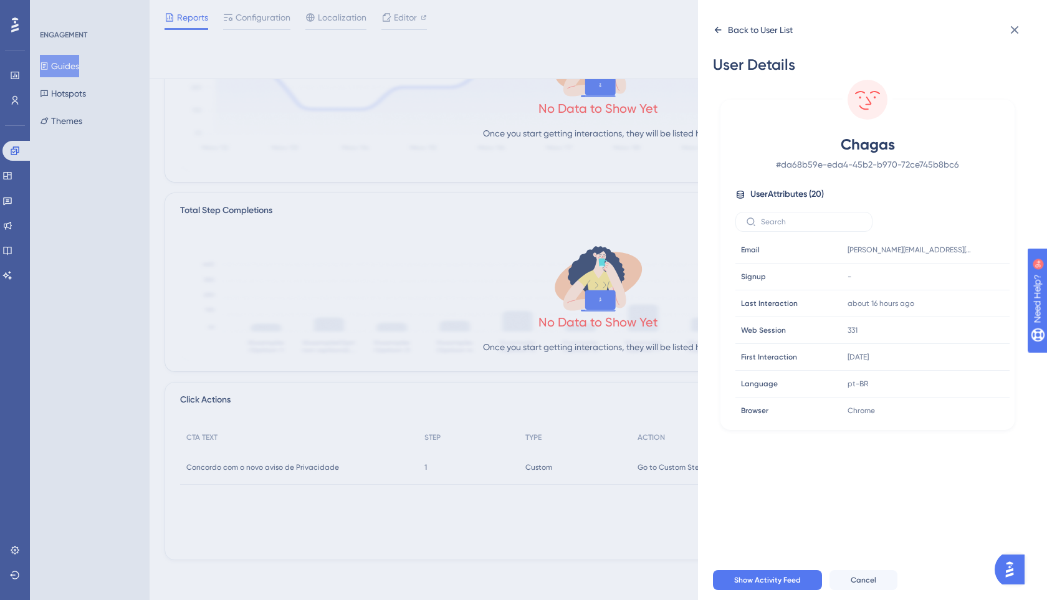
click at [718, 34] on icon at bounding box center [718, 30] width 10 height 10
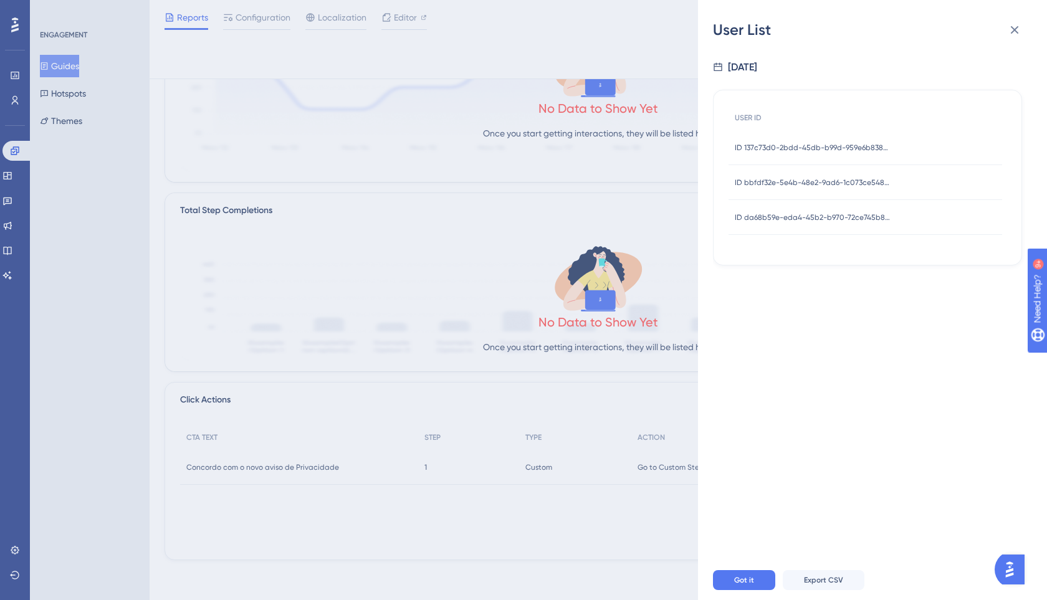
click at [759, 180] on span "ID bbfdf32e-5e4b-48e2-9ad6-1c073ce548a3" at bounding box center [813, 183] width 156 height 10
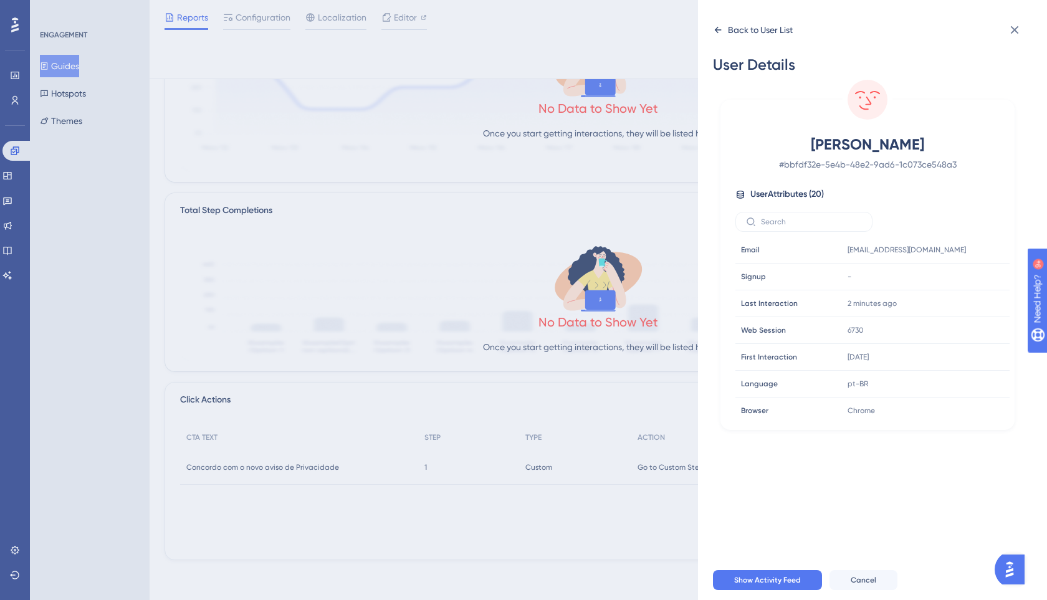
click at [718, 34] on icon at bounding box center [718, 30] width 10 height 10
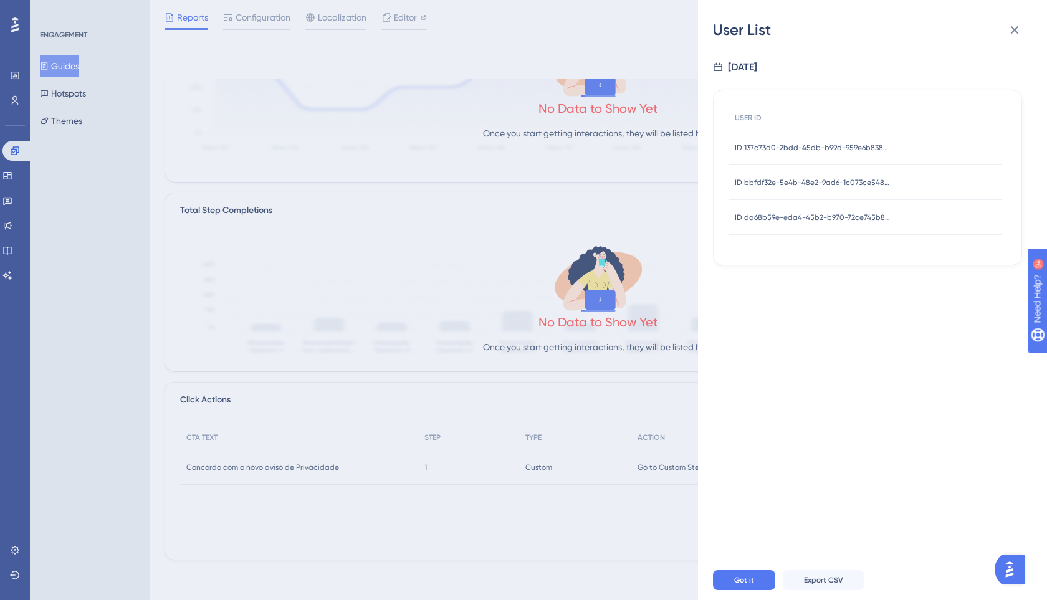
click at [761, 140] on div "ID 137c73d0-2bdd-45db-b99d-959e6b838ff9 ID 137c73d0-2bdd-45db-b99d-959e6b838ff9" at bounding box center [813, 147] width 156 height 35
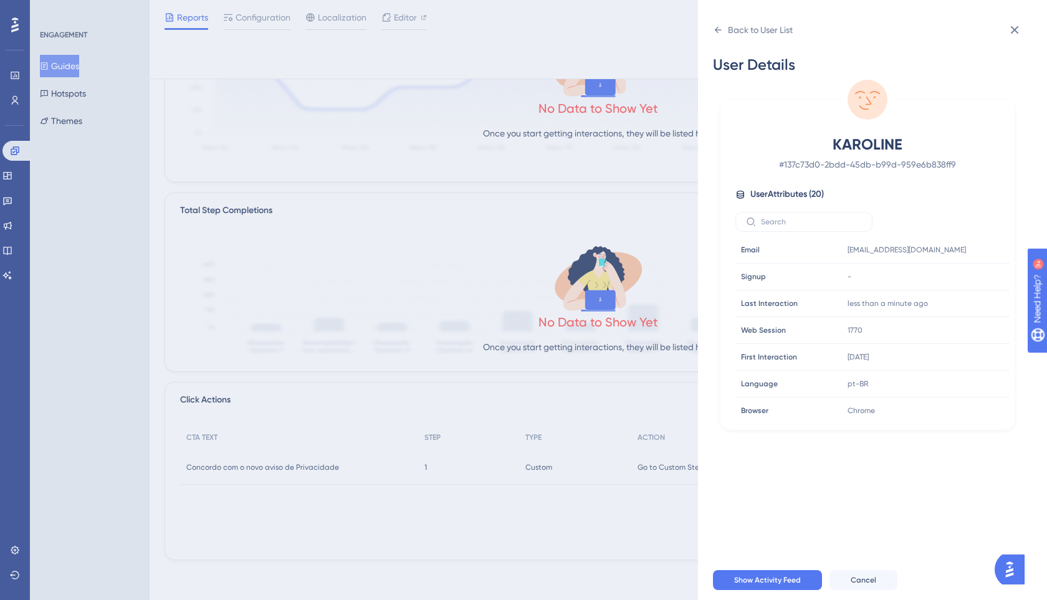
click at [711, 26] on div "Back to User List User Details KAROLINE # 137c73d0-2bdd-45db-b99d-959e6b838ff9 …" at bounding box center [872, 300] width 349 height 600
click at [721, 29] on icon at bounding box center [718, 30] width 10 height 10
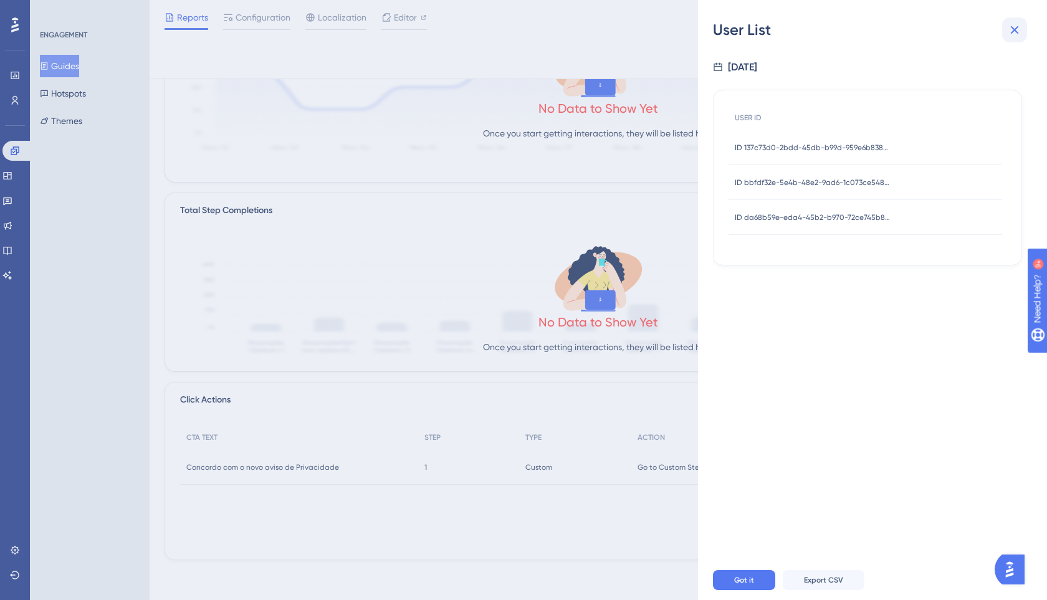
click at [1019, 24] on icon at bounding box center [1014, 29] width 15 height 15
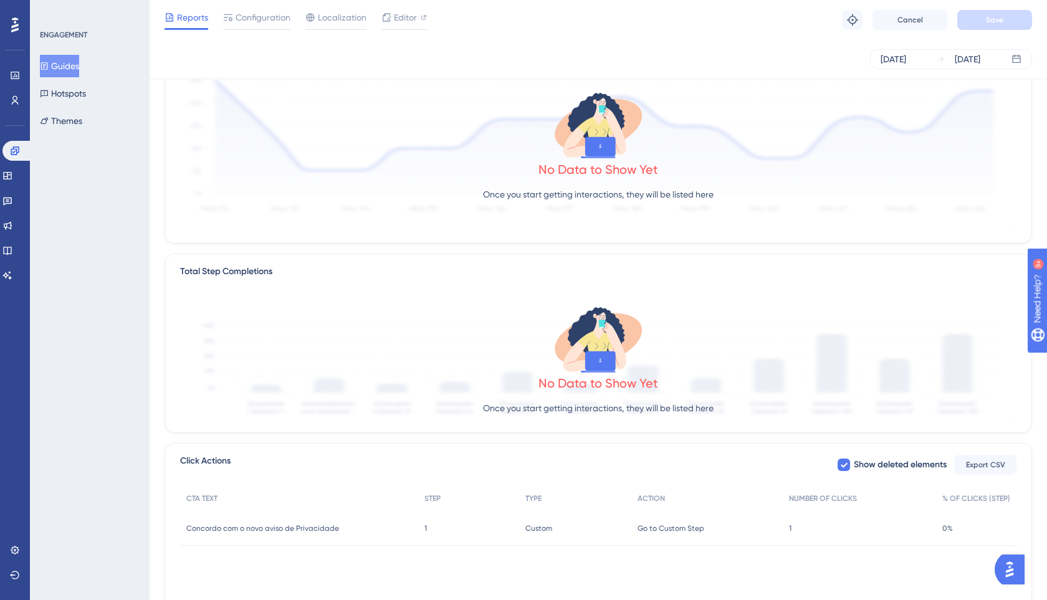
click at [575, 362] on icon at bounding box center [599, 339] width 100 height 71
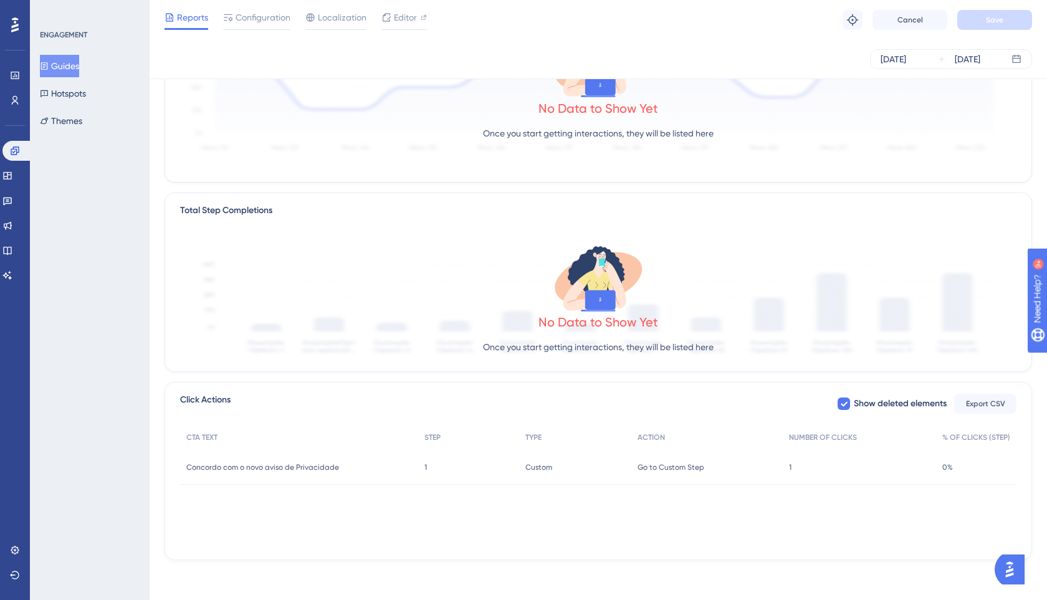
click at [282, 471] on span "Concordo com o novo aviso de Privacidade" at bounding box center [262, 468] width 153 height 10
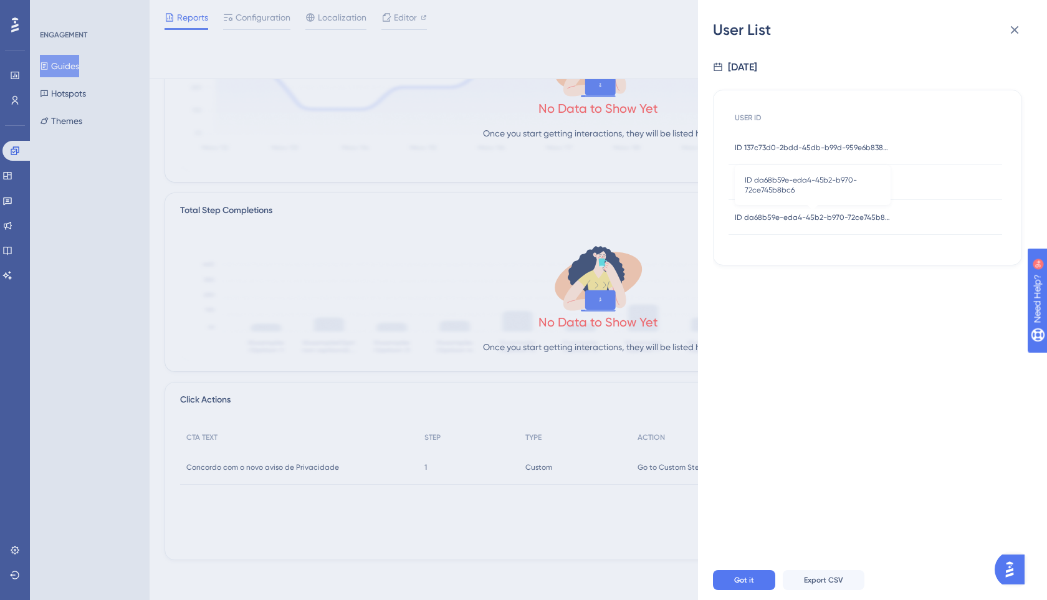
click at [771, 217] on span "ID da68b59e-eda4-45b2-b970-72ce745b8bc6" at bounding box center [813, 218] width 156 height 10
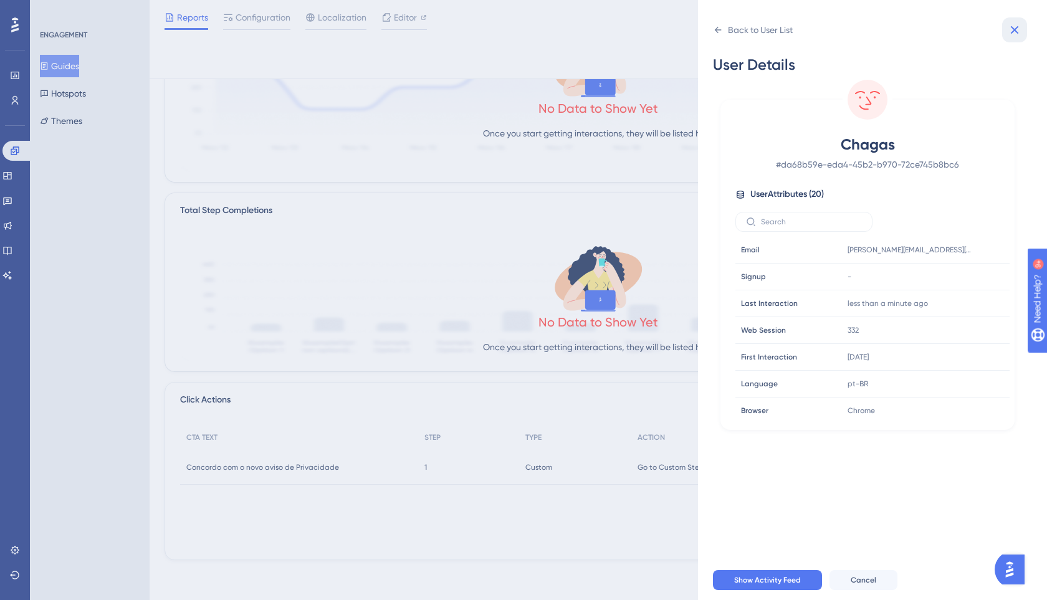
click at [1014, 27] on icon at bounding box center [1014, 29] width 15 height 15
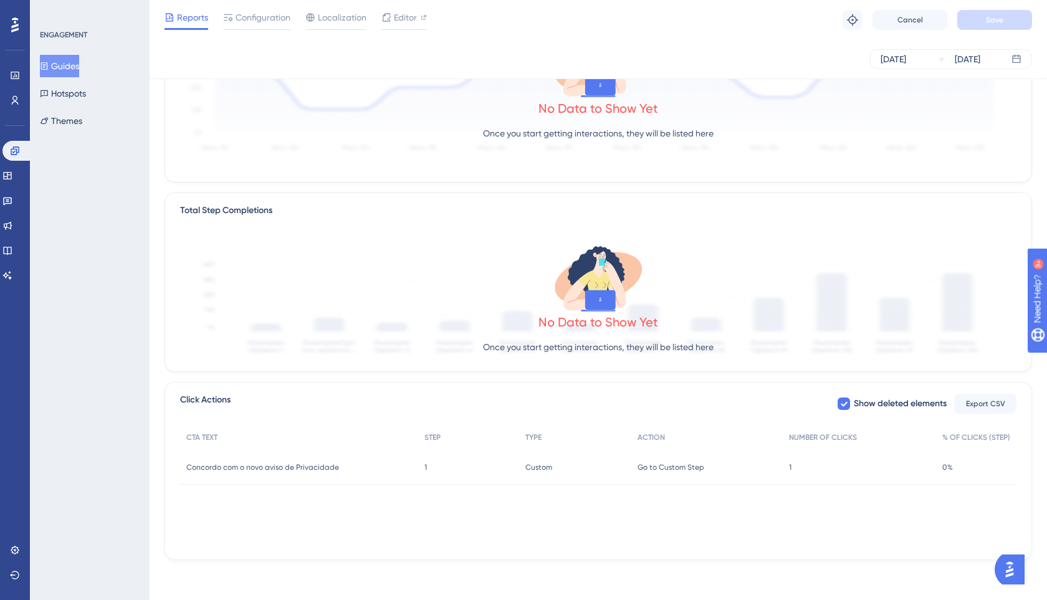
click at [595, 471] on div "Custom Custom" at bounding box center [575, 467] width 112 height 35
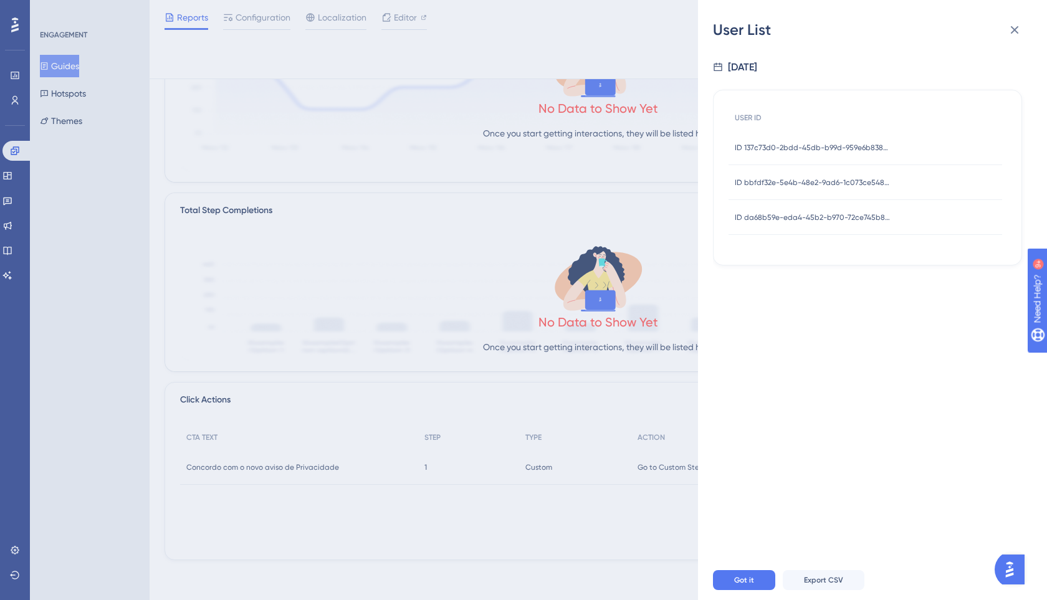
click at [819, 183] on span "ID bbfdf32e-5e4b-48e2-9ad6-1c073ce548a3" at bounding box center [813, 183] width 156 height 10
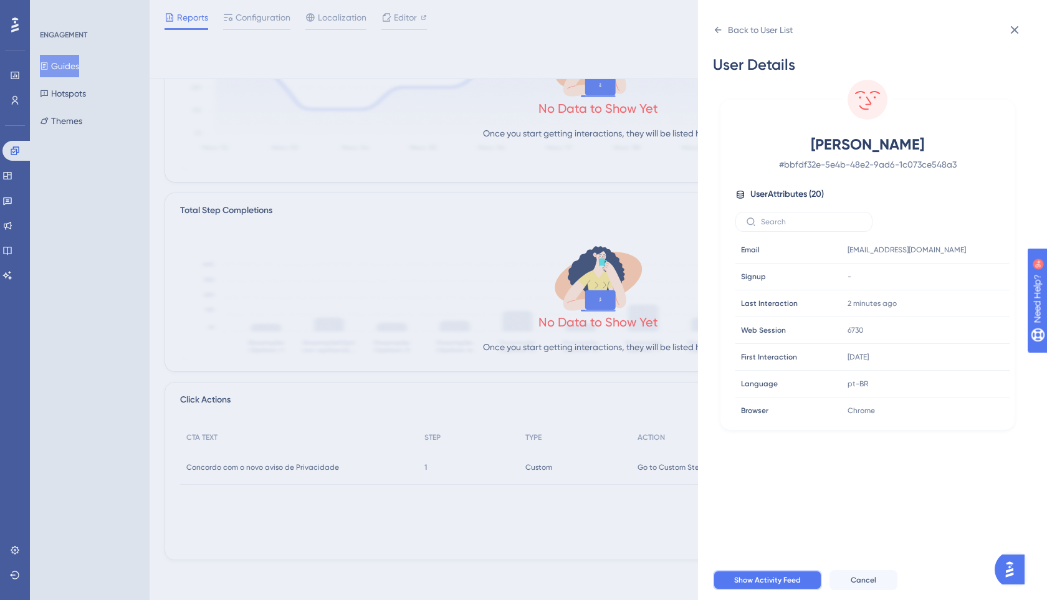
click at [789, 575] on span "Show Activity Feed" at bounding box center [767, 580] width 67 height 10
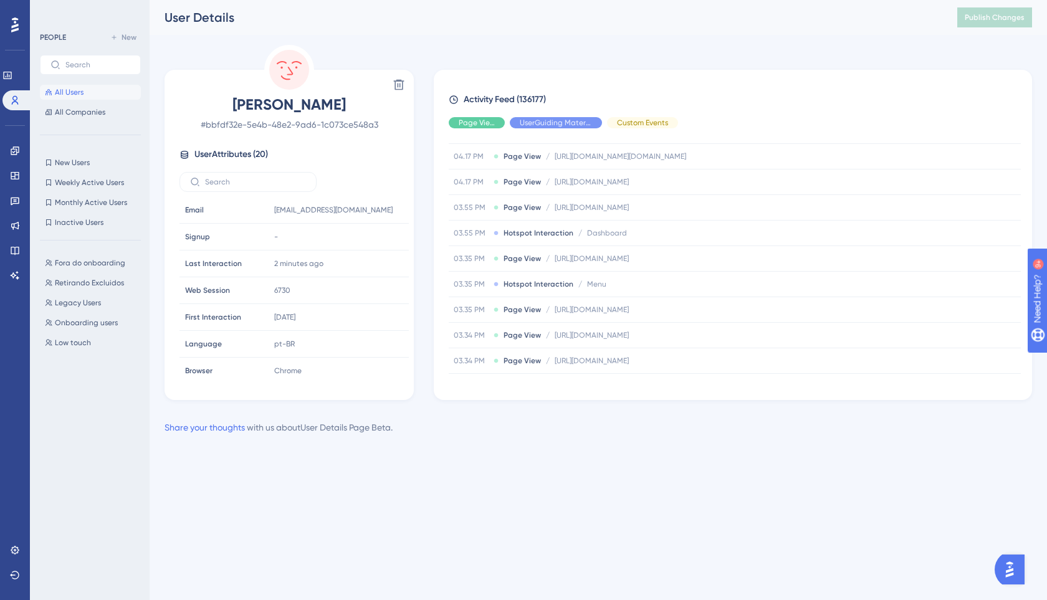
scroll to position [1106, 0]
click at [511, 97] on span "Activity Feed (136177)" at bounding box center [505, 99] width 82 height 15
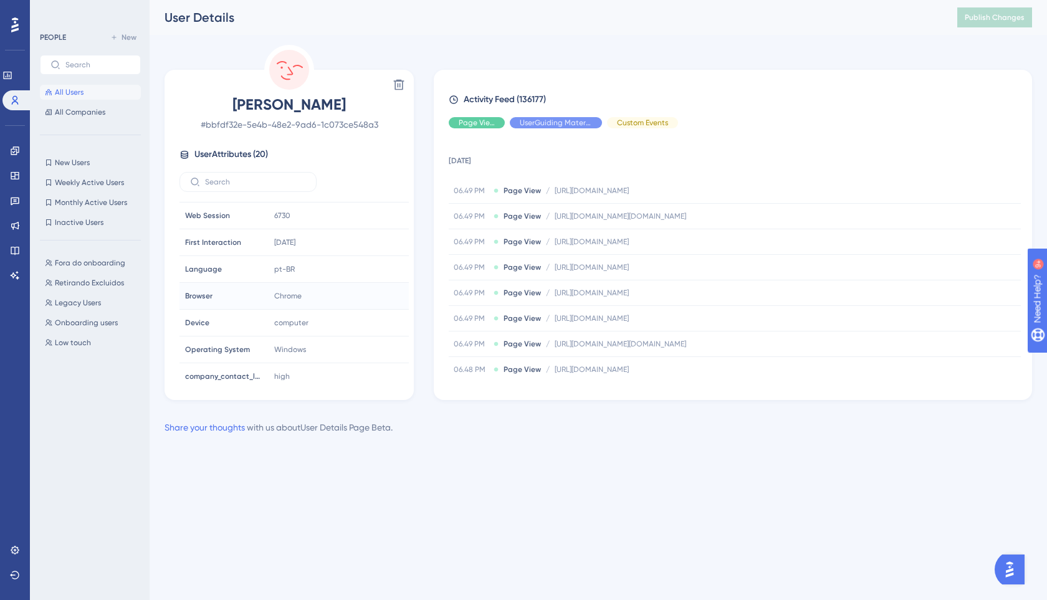
scroll to position [0, 0]
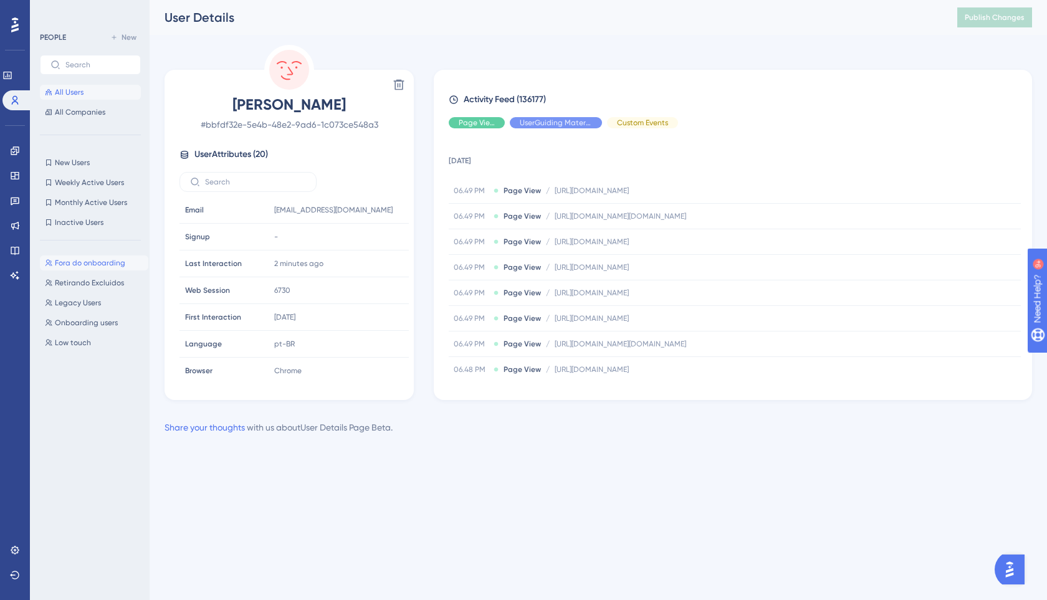
click at [78, 262] on span "Fora do onboarding" at bounding box center [90, 263] width 70 height 10
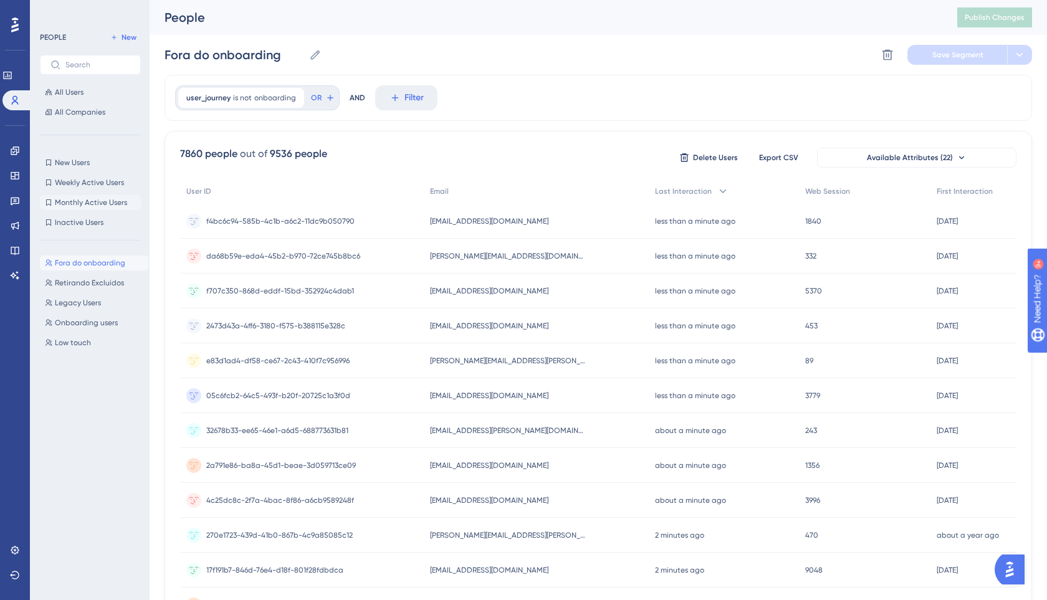
click at [72, 196] on button "Monthly Active Users Monthly Active Users" at bounding box center [90, 202] width 101 height 15
click at [69, 183] on span "Weekly Active Users" at bounding box center [89, 183] width 69 height 10
click at [69, 163] on span "New Users" at bounding box center [72, 163] width 35 height 10
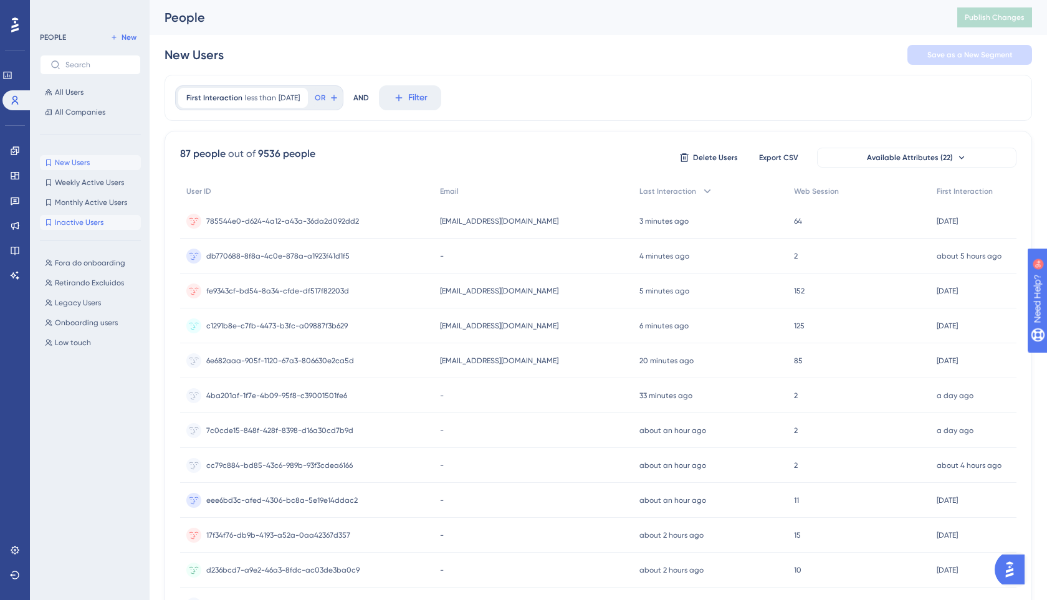
click at [81, 221] on span "Inactive Users" at bounding box center [79, 223] width 49 height 10
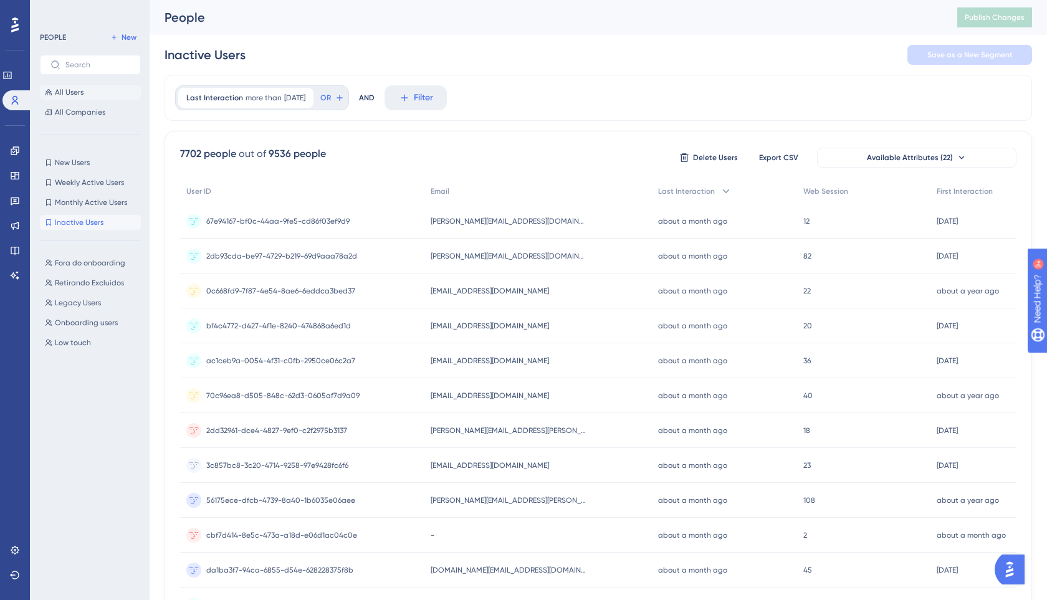
click at [65, 90] on span "All Users" at bounding box center [69, 92] width 29 height 10
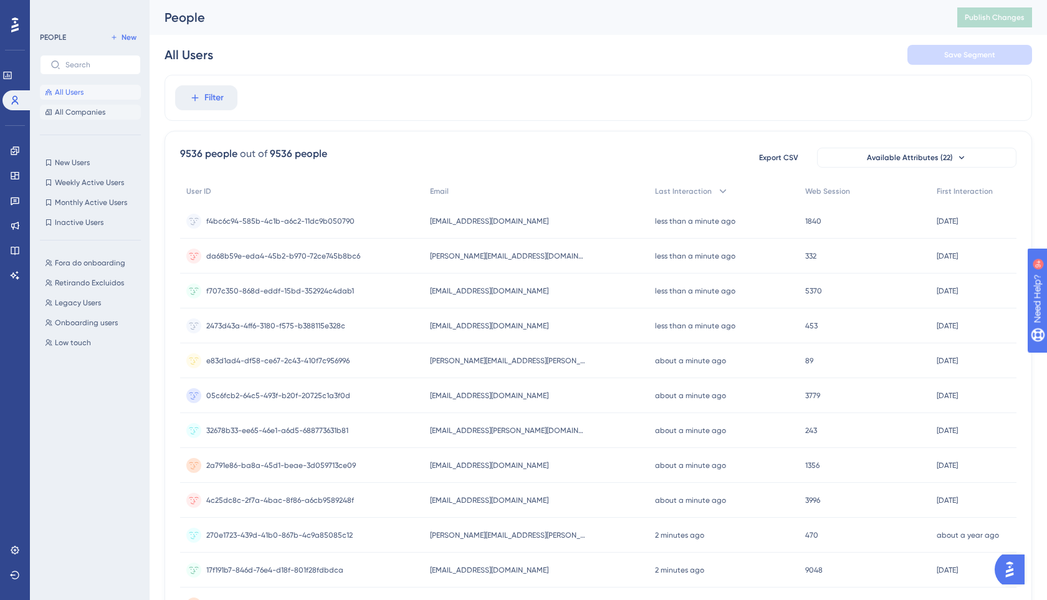
click at [75, 117] on button "All Companies" at bounding box center [90, 112] width 101 height 15
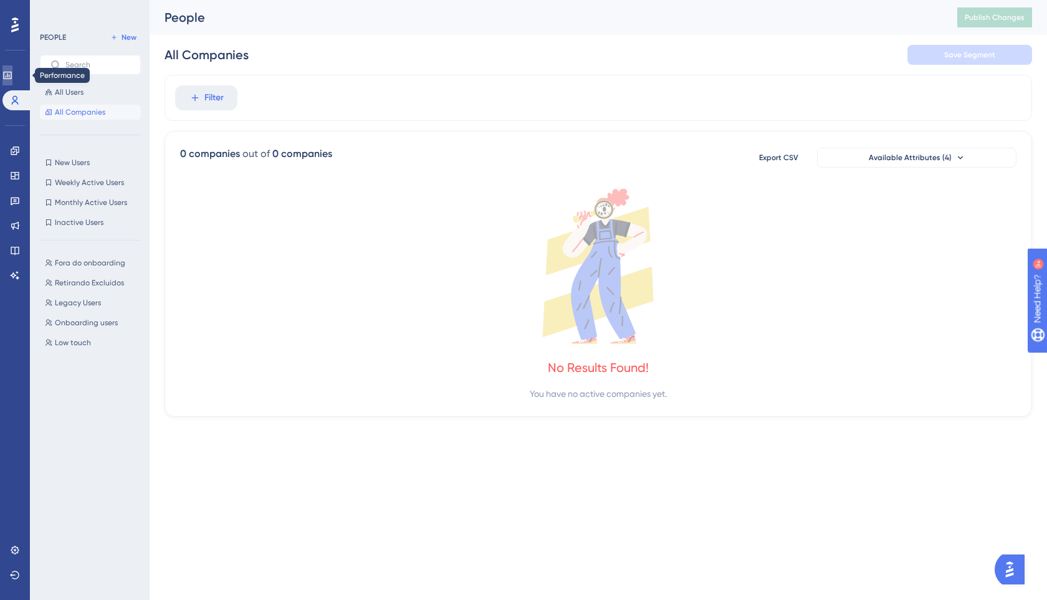
click at [12, 80] on icon at bounding box center [7, 75] width 10 height 10
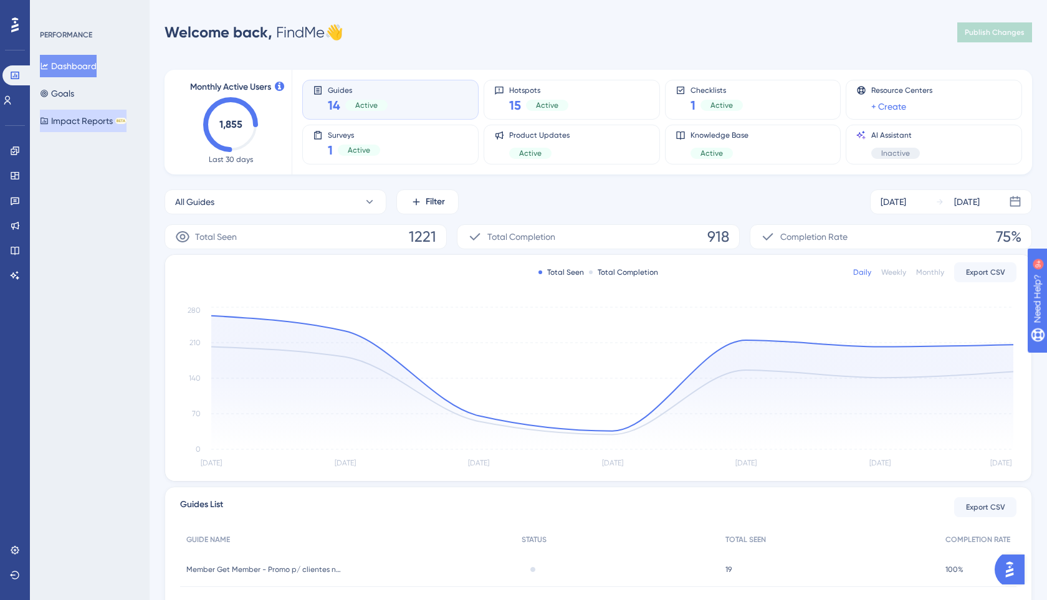
click at [74, 123] on button "Impact Reports BETA" at bounding box center [83, 121] width 87 height 22
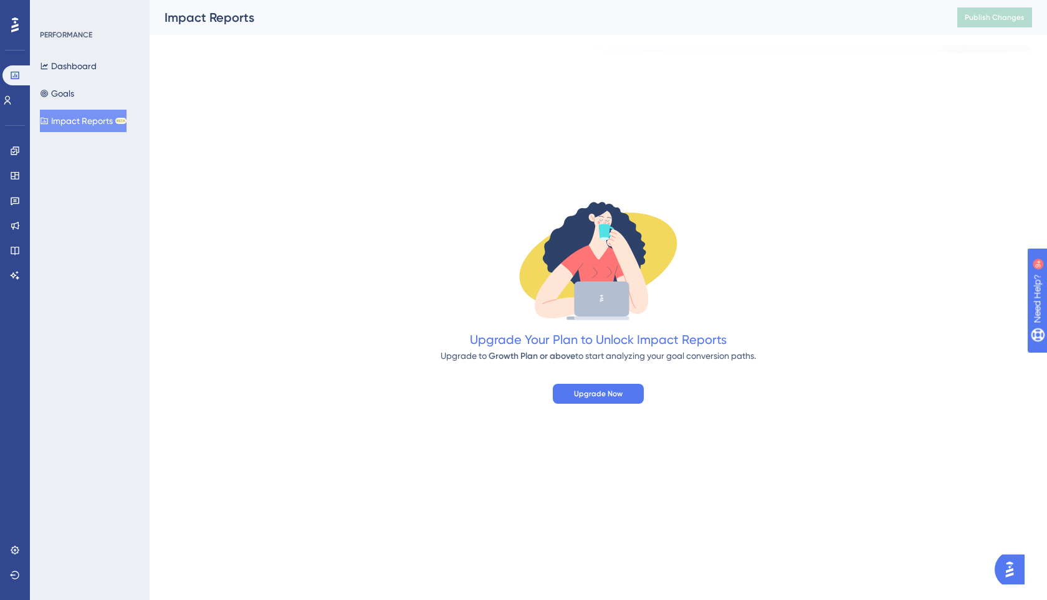
click at [69, 80] on div "Dashboard Goals Impact Reports BETA" at bounding box center [90, 93] width 101 height 77
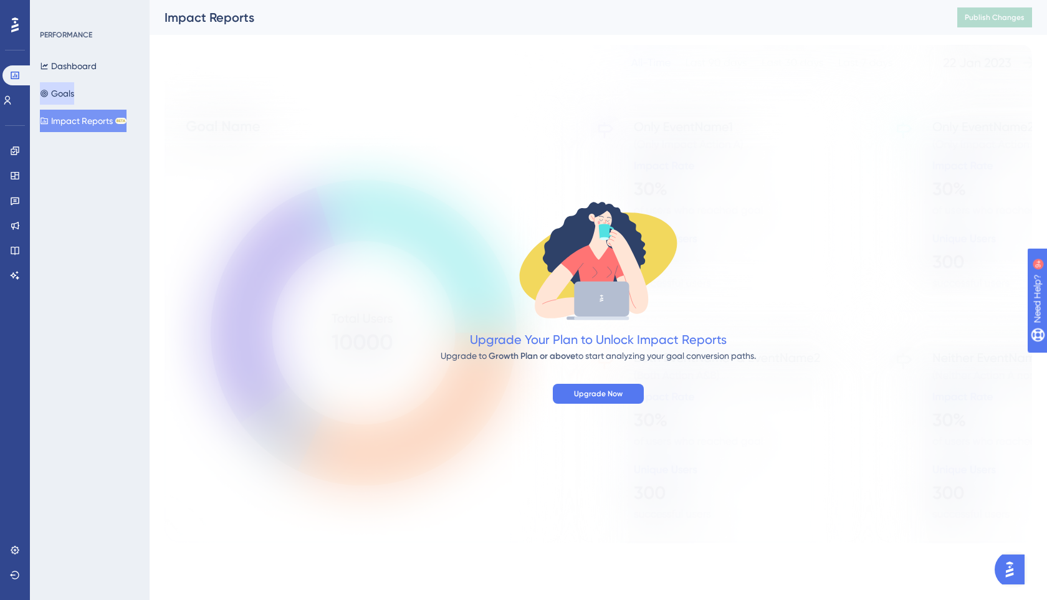
click at [70, 90] on button "Goals" at bounding box center [57, 93] width 34 height 22
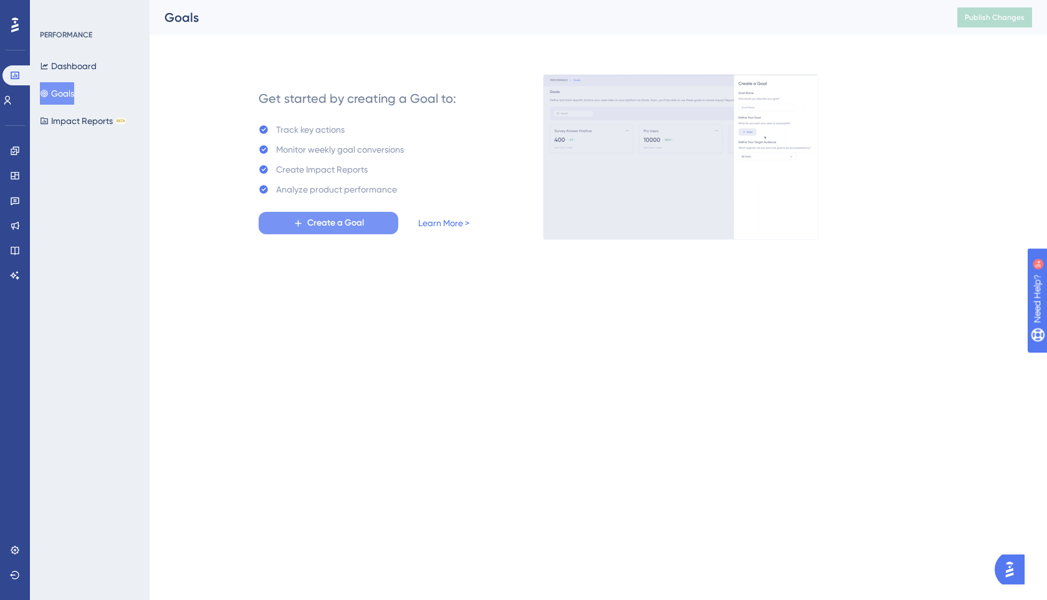
click at [311, 221] on span "Create a Goal" at bounding box center [335, 223] width 57 height 15
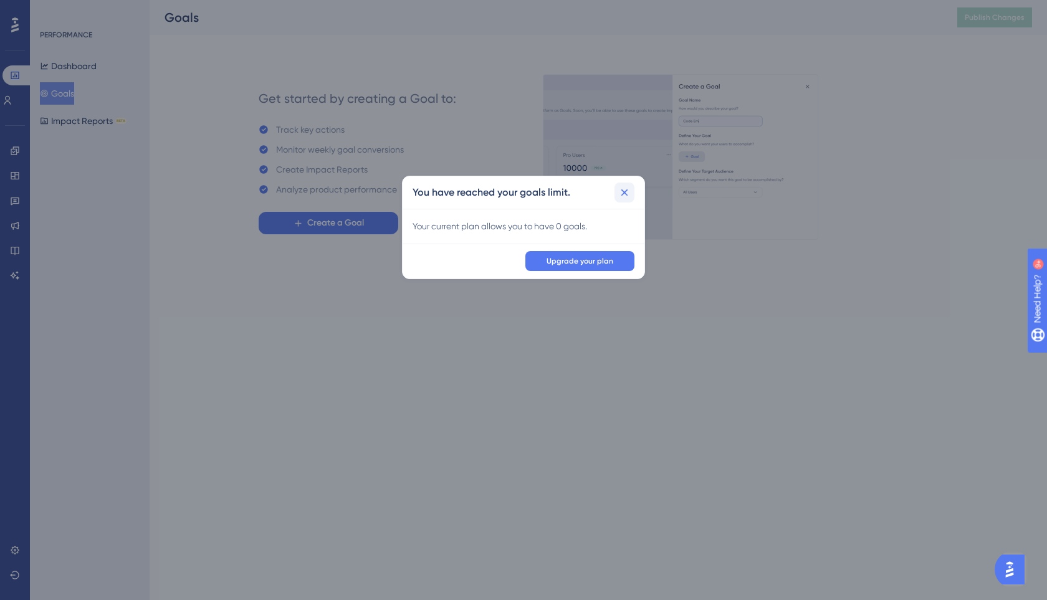
click at [624, 195] on icon at bounding box center [624, 192] width 12 height 12
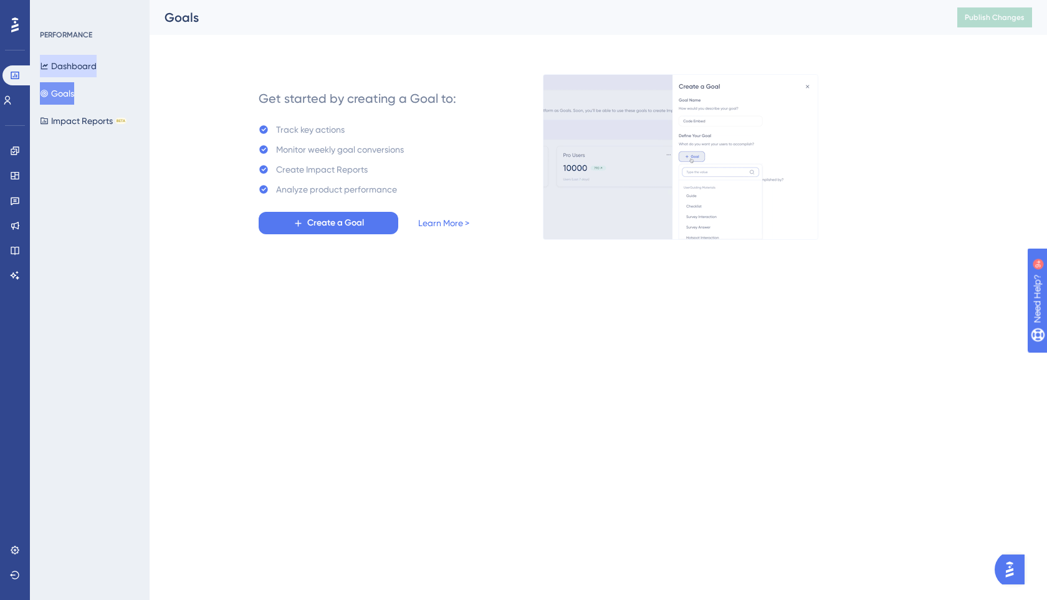
click at [78, 59] on button "Dashboard" at bounding box center [68, 66] width 57 height 22
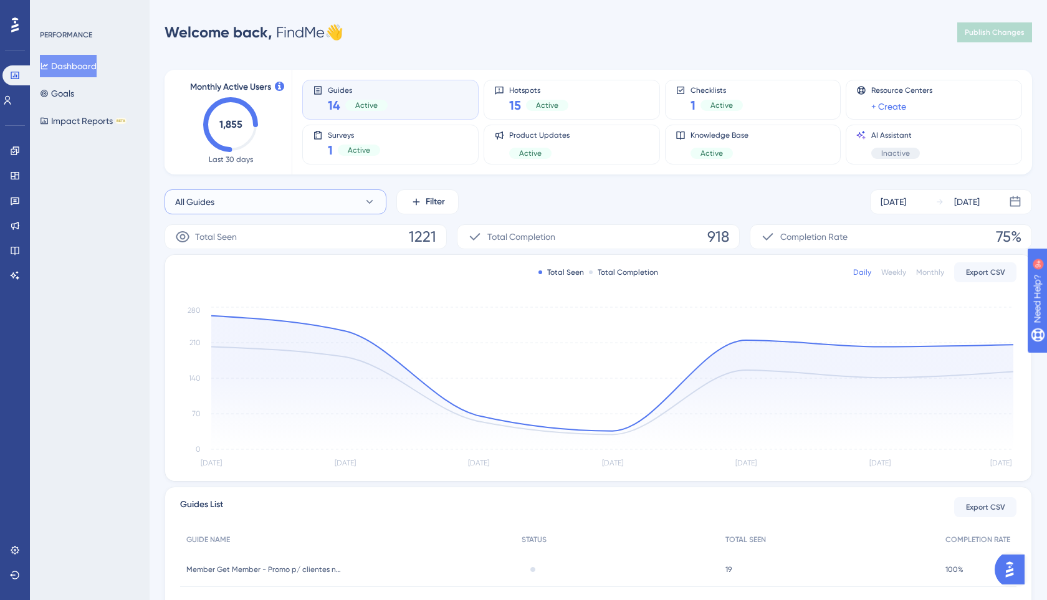
click at [339, 201] on button "All Guides" at bounding box center [276, 202] width 222 height 25
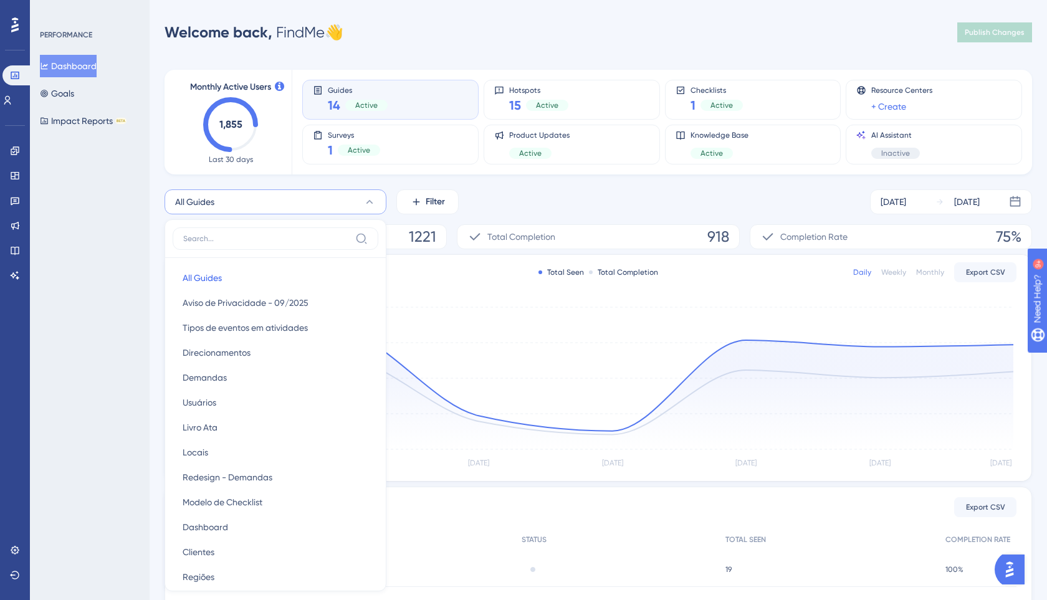
scroll to position [105, 0]
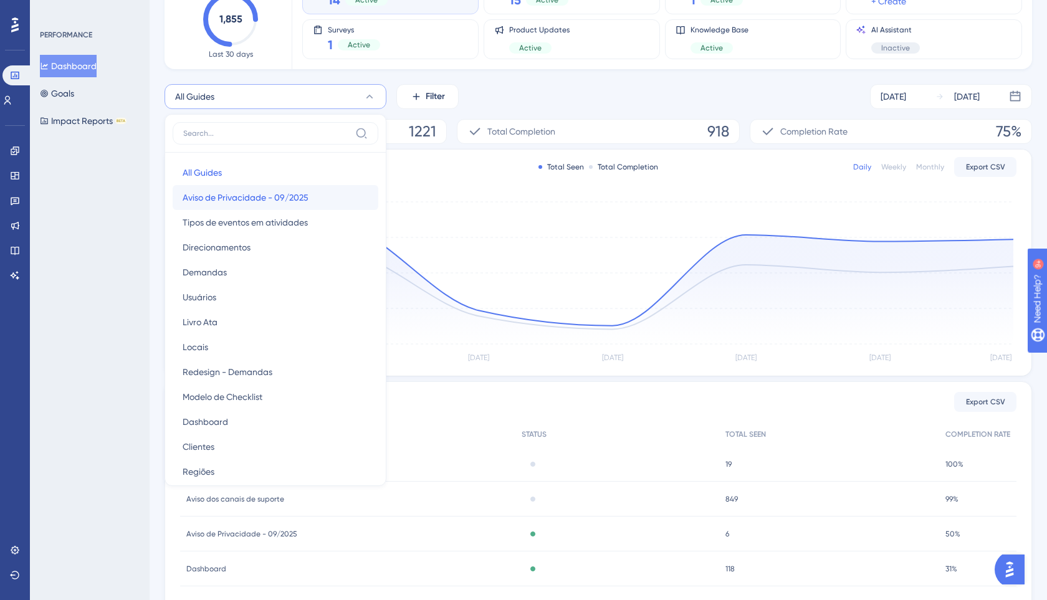
click at [292, 206] on button "Aviso de Privacidade - 09/2025 Aviso de Privacidade - 09/2025" at bounding box center [276, 197] width 206 height 25
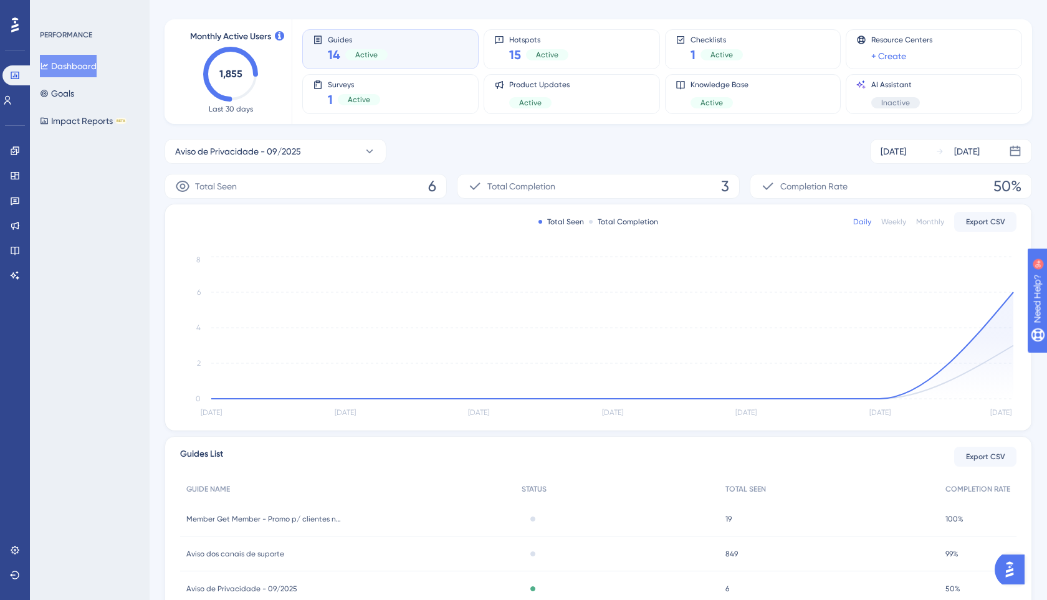
scroll to position [49, 0]
click at [24, 79] on link at bounding box center [17, 75] width 30 height 20
click at [15, 157] on link at bounding box center [15, 151] width 10 height 20
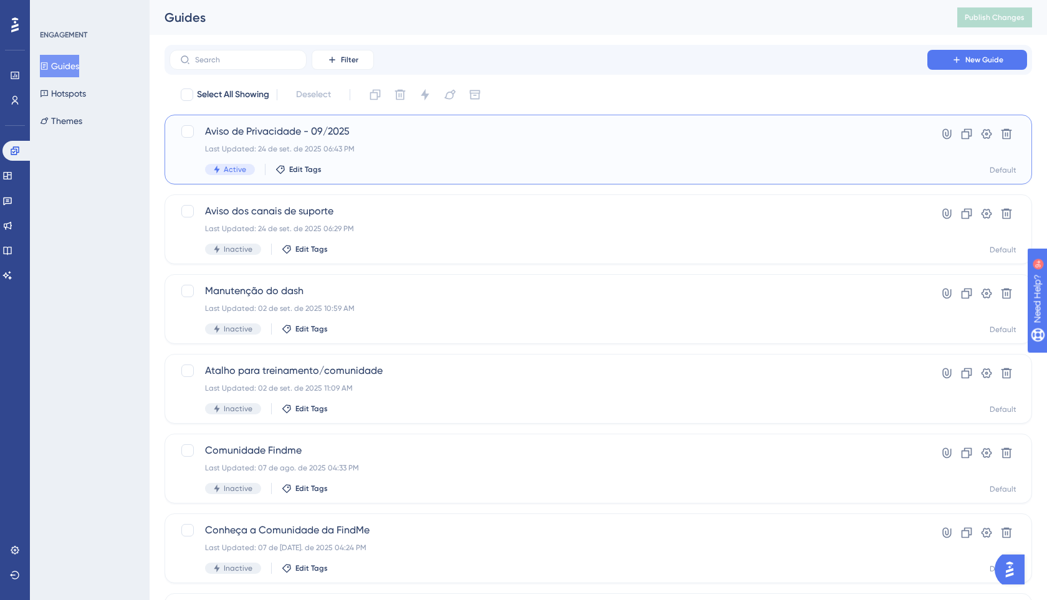
click at [289, 123] on div "Aviso de Privacidade - 09/2025 Last Updated: 24 de set. de 2025 06:43 PM Active…" at bounding box center [599, 150] width 868 height 70
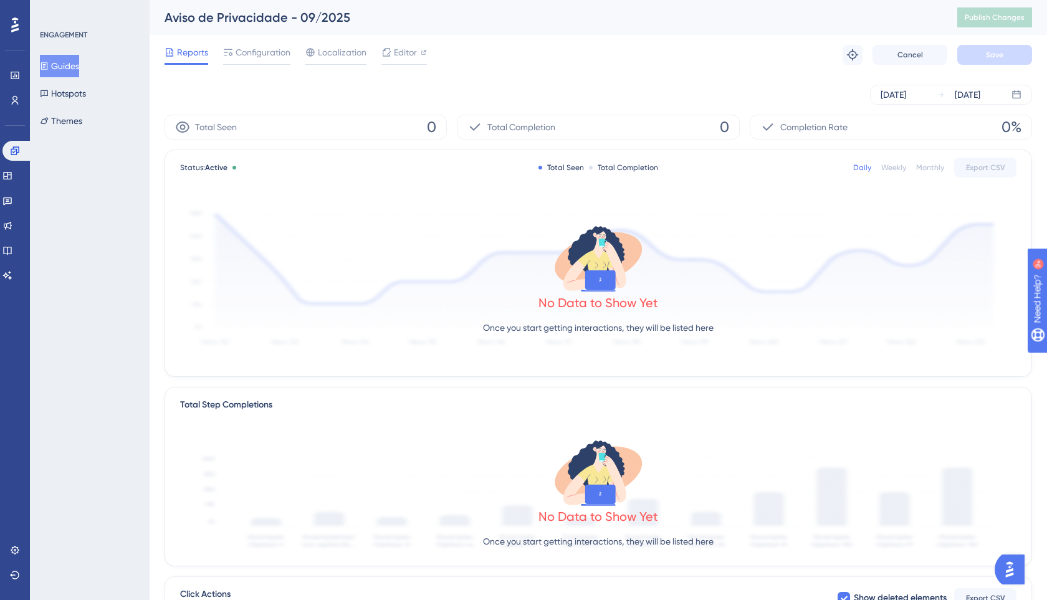
scroll to position [190, 0]
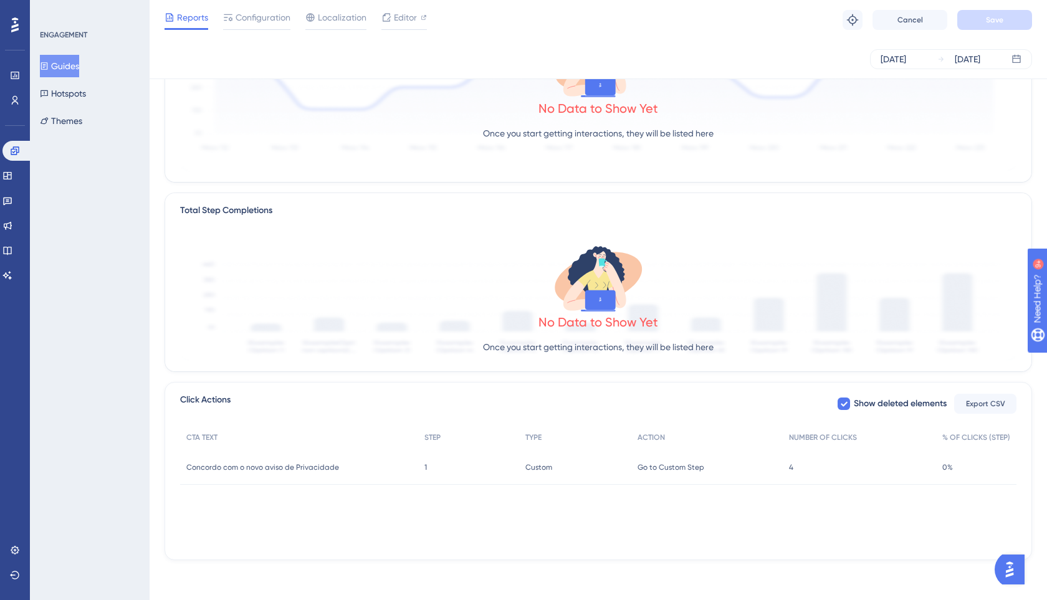
click at [376, 468] on div "Concordo com o novo aviso de Privacidade Concordo com o novo aviso de Privacida…" at bounding box center [299, 467] width 238 height 35
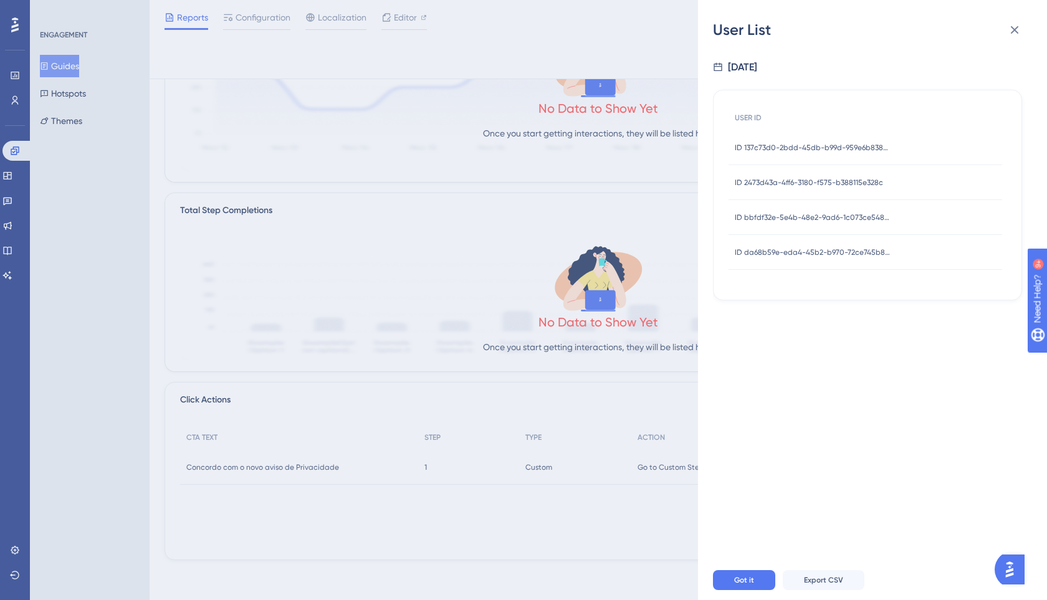
click at [767, 153] on div "ID 137c73d0-2bdd-45db-b99d-959e6b838ff9 ID 137c73d0-2bdd-45db-b99d-959e6b838ff9" at bounding box center [813, 147] width 156 height 35
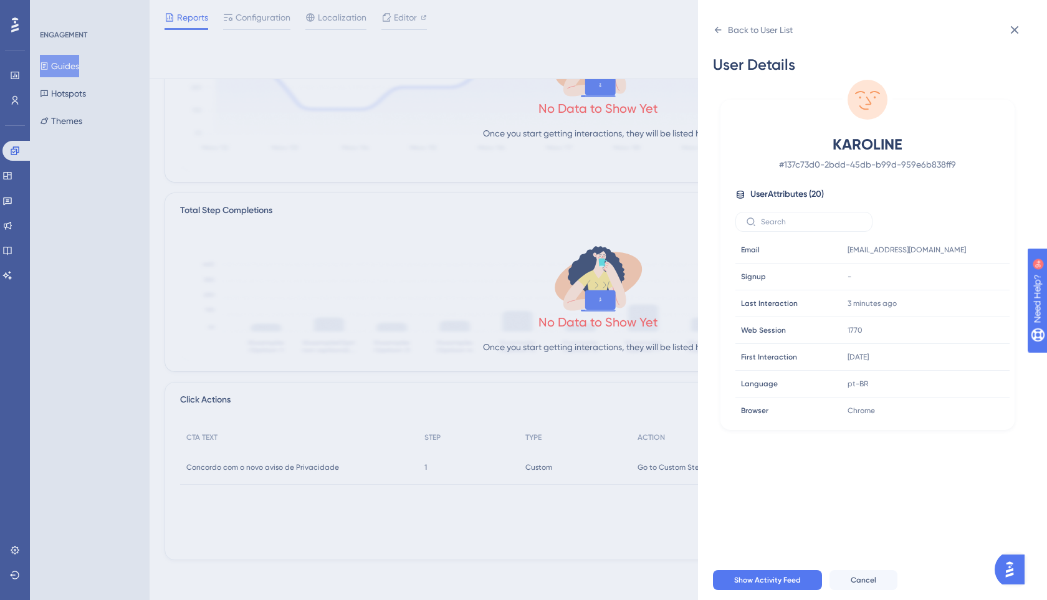
click at [711, 29] on div "Back to User List User Details KAROLINE # 137c73d0-2bdd-45db-b99d-959e6b838ff9 …" at bounding box center [872, 300] width 349 height 600
click at [721, 29] on icon at bounding box center [718, 30] width 7 height 6
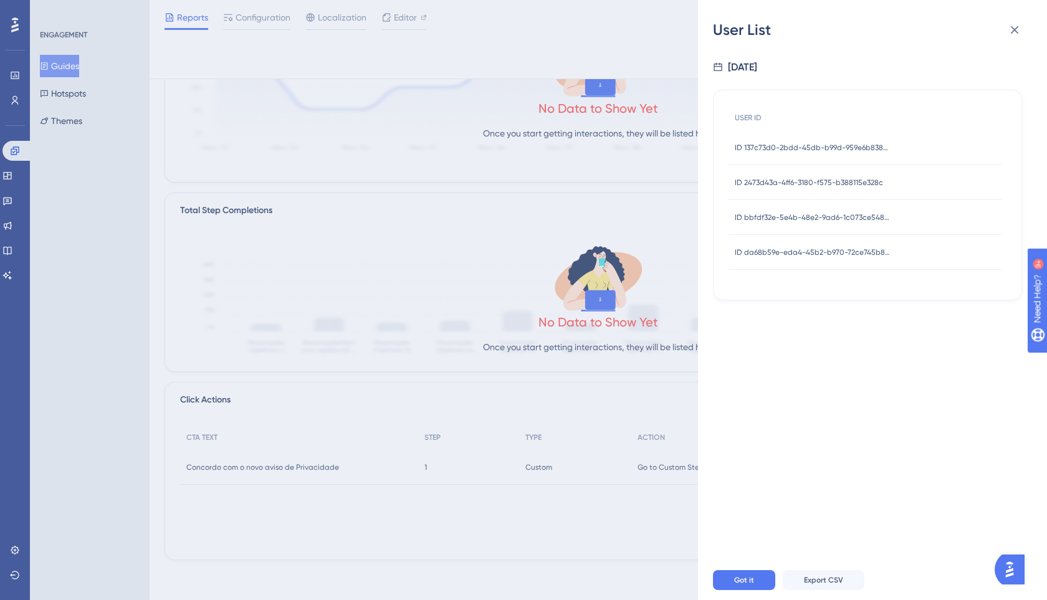
click at [773, 171] on div "ID 2473d43a-4ff6-3180-f575-b388115e328c ID 2473d43a-4ff6-3180-f575-b388115e328c" at bounding box center [809, 182] width 148 height 35
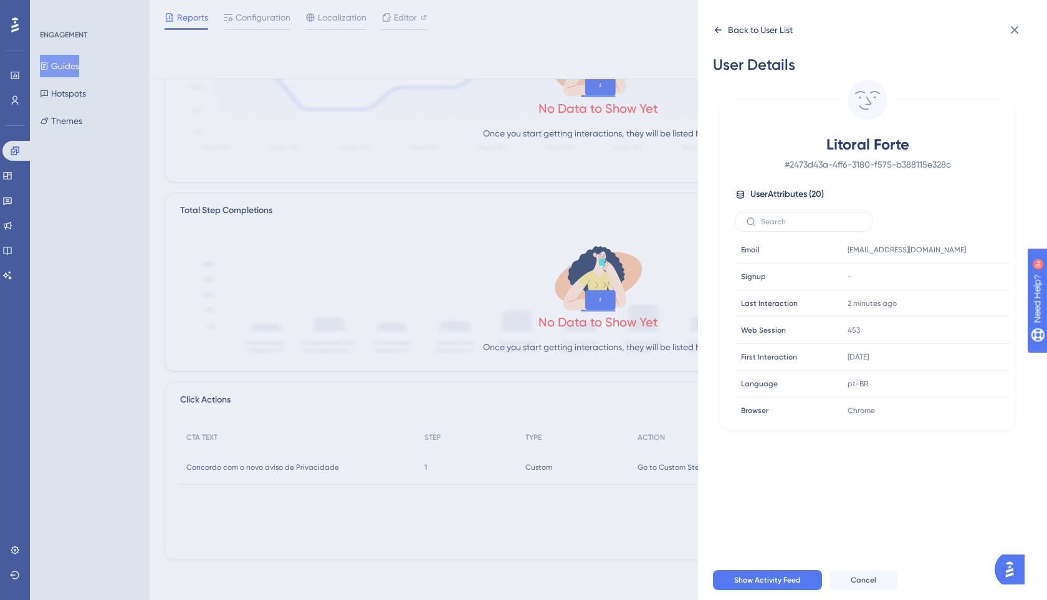
click at [718, 31] on icon at bounding box center [718, 30] width 10 height 10
